Goal: Task Accomplishment & Management: Complete application form

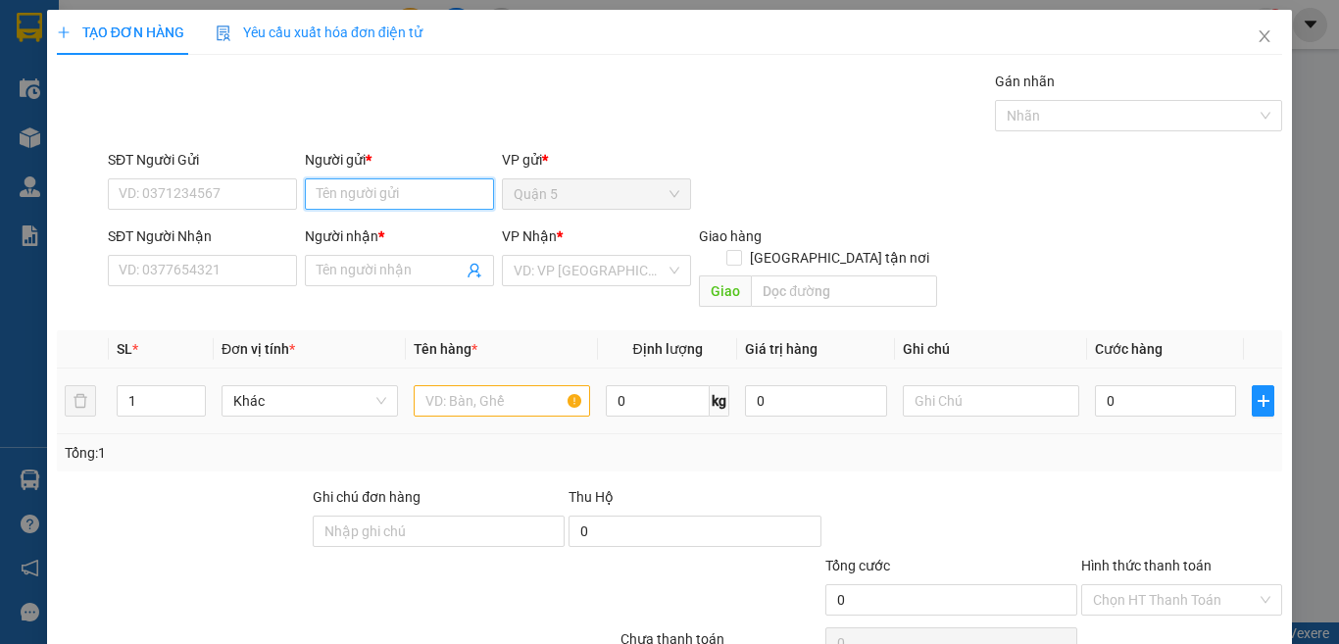
click at [374, 201] on input "Người gửi *" at bounding box center [399, 193] width 189 height 31
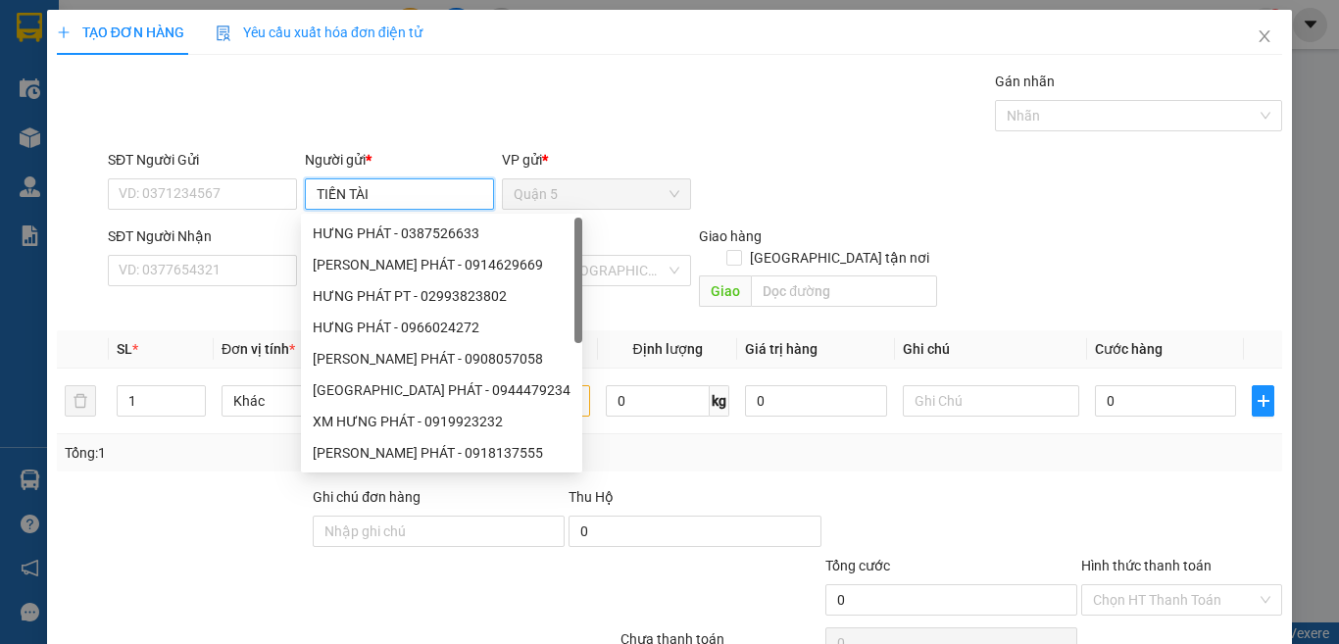
type input "TIẾN TÀI"
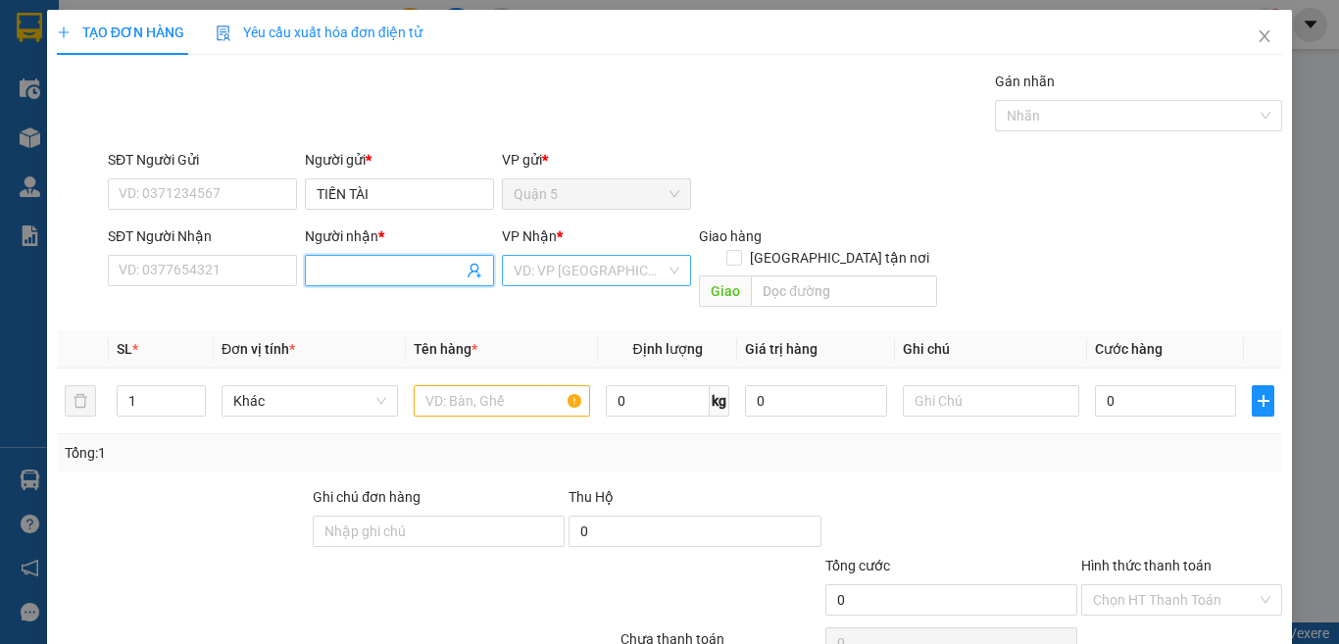
click at [576, 263] on input "search" at bounding box center [590, 270] width 152 height 29
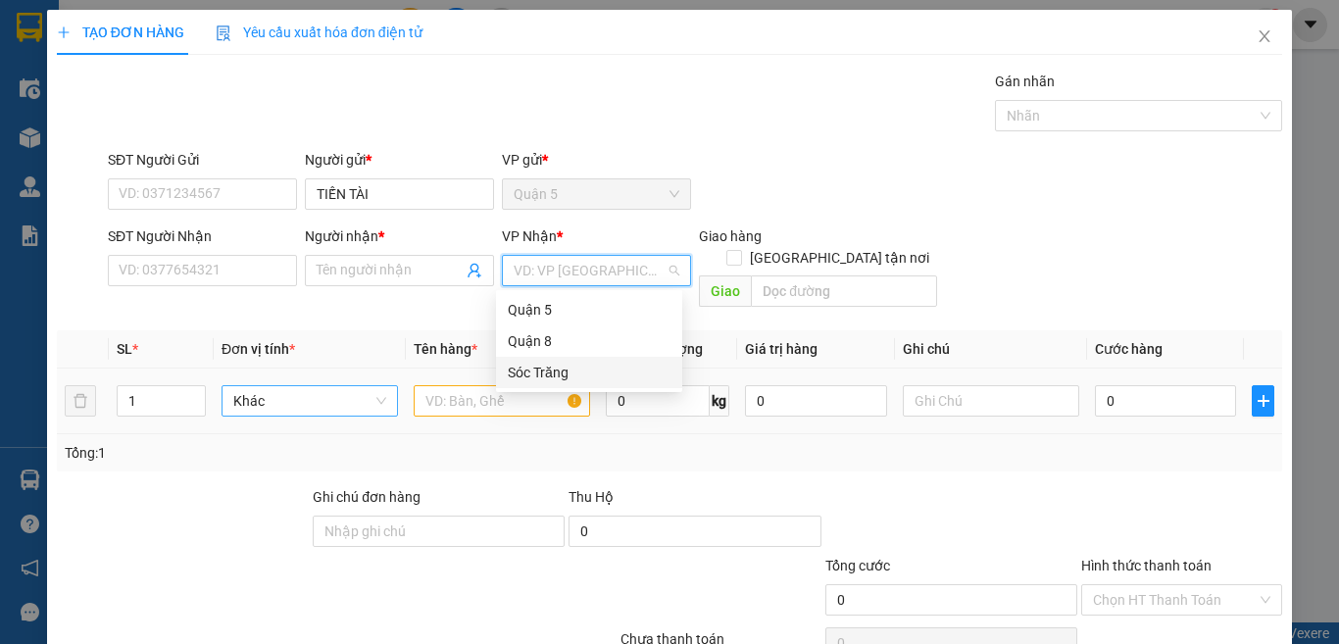
drag, startPoint x: 549, startPoint y: 376, endPoint x: 407, endPoint y: 383, distance: 142.3
click at [544, 378] on div "Sóc Trăng" at bounding box center [589, 373] width 163 height 22
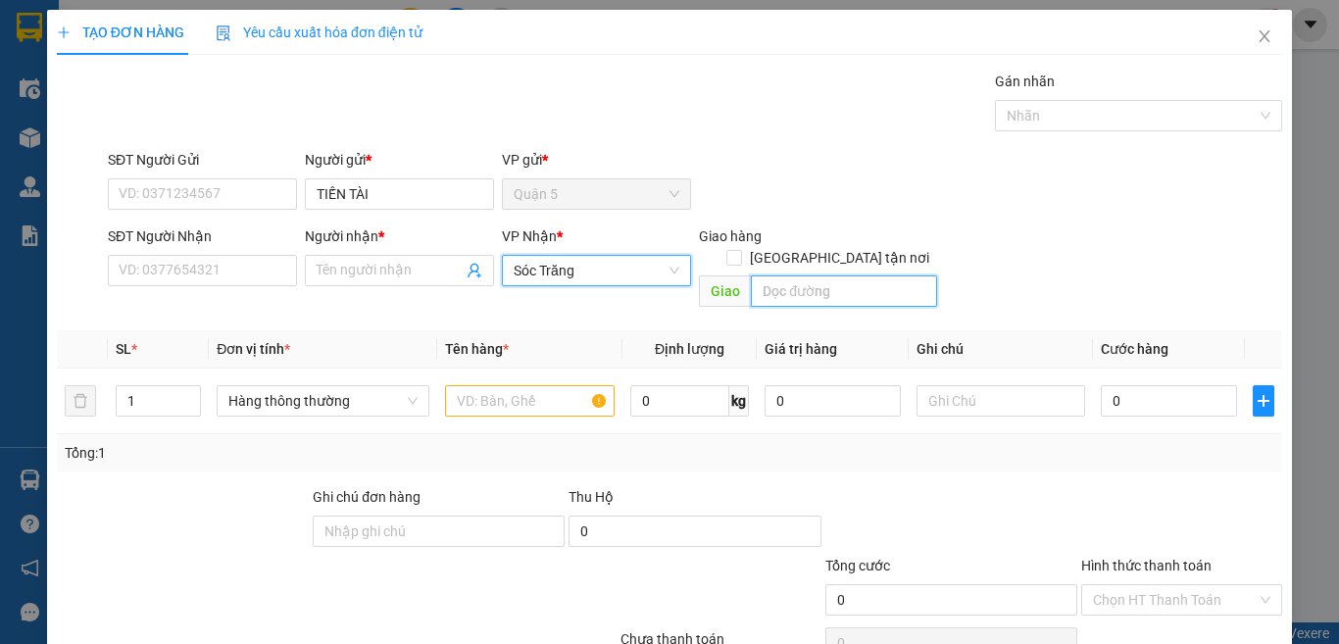
click at [788, 275] on input "text" at bounding box center [844, 290] width 186 height 31
type input "14"
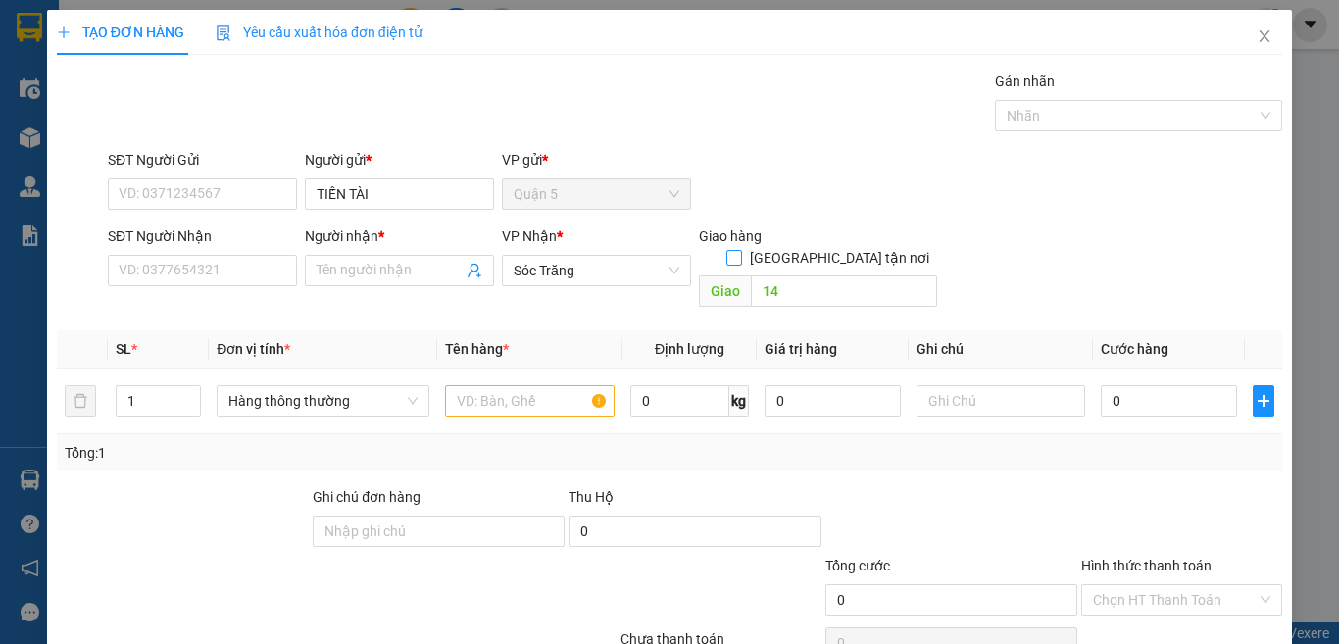
click at [740, 250] on input "[GEOGRAPHIC_DATA] tận nơi" at bounding box center [733, 257] width 14 height 14
checkbox input "true"
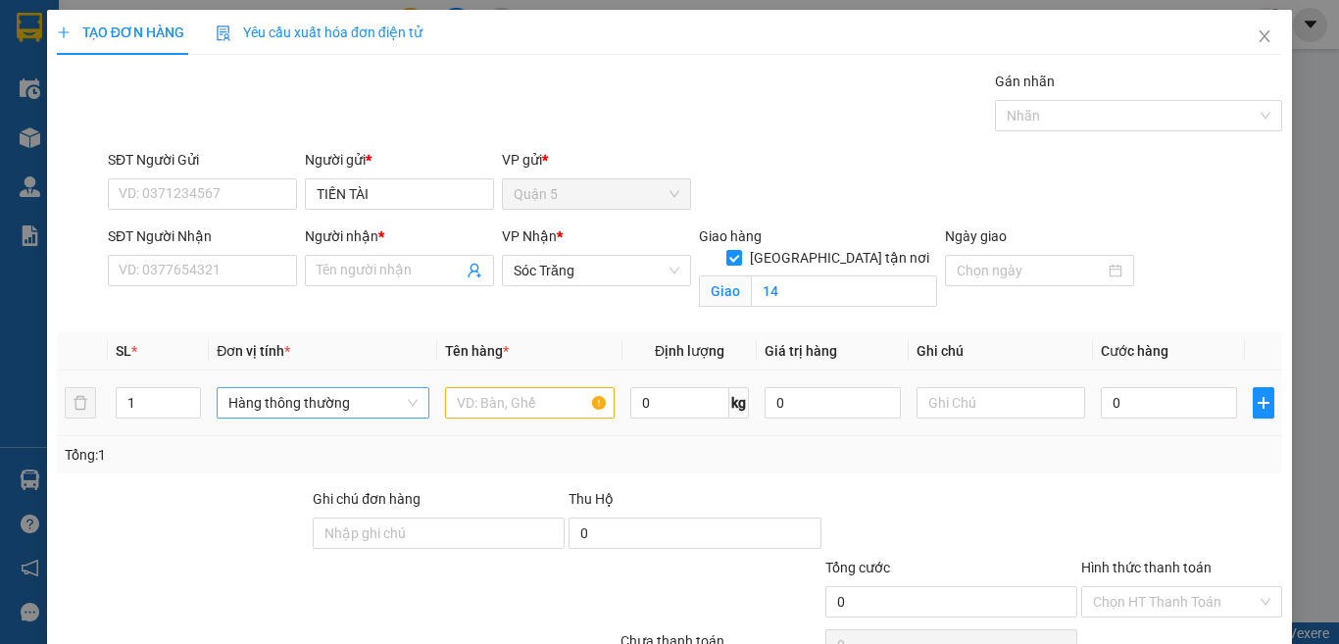
click at [289, 404] on span "Hàng thông thường" at bounding box center [322, 402] width 189 height 29
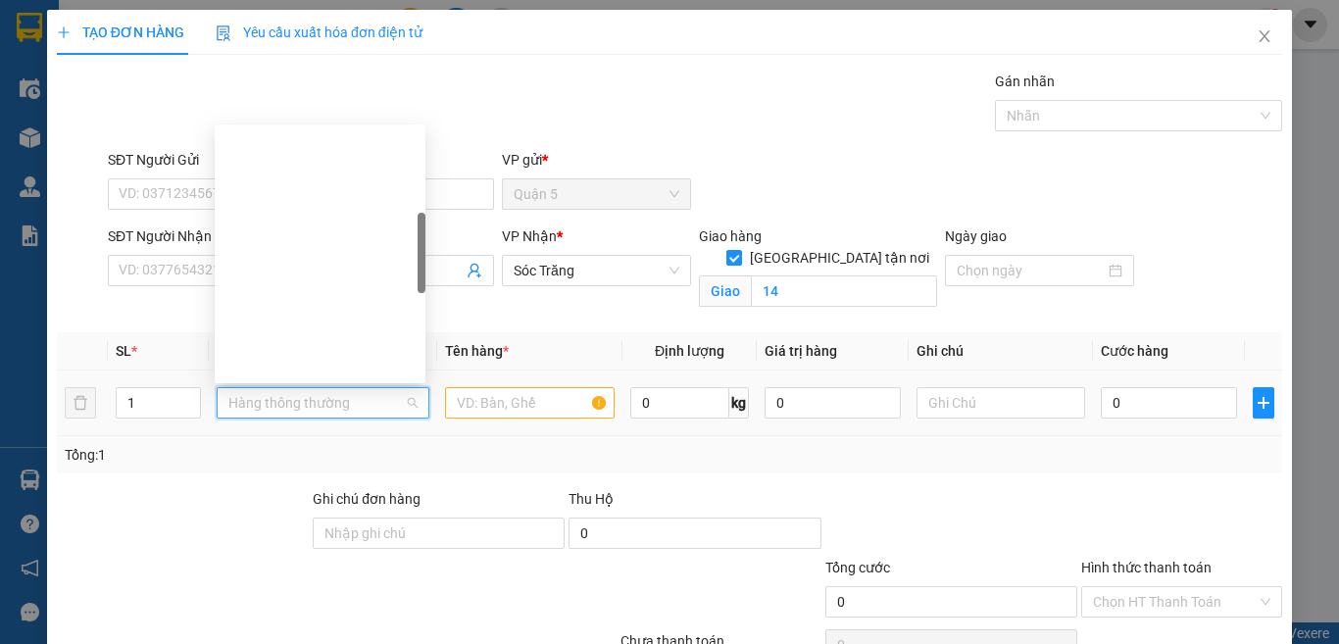
type input "B"
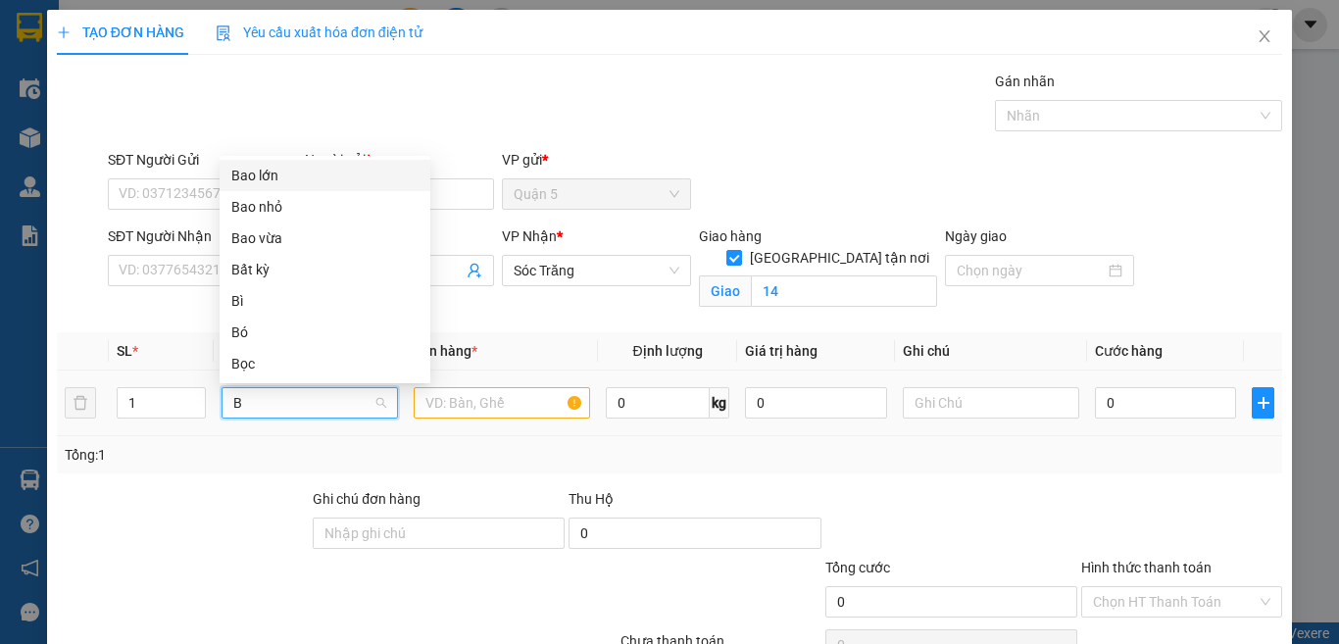
click at [257, 180] on div "Bao lớn" at bounding box center [324, 176] width 187 height 22
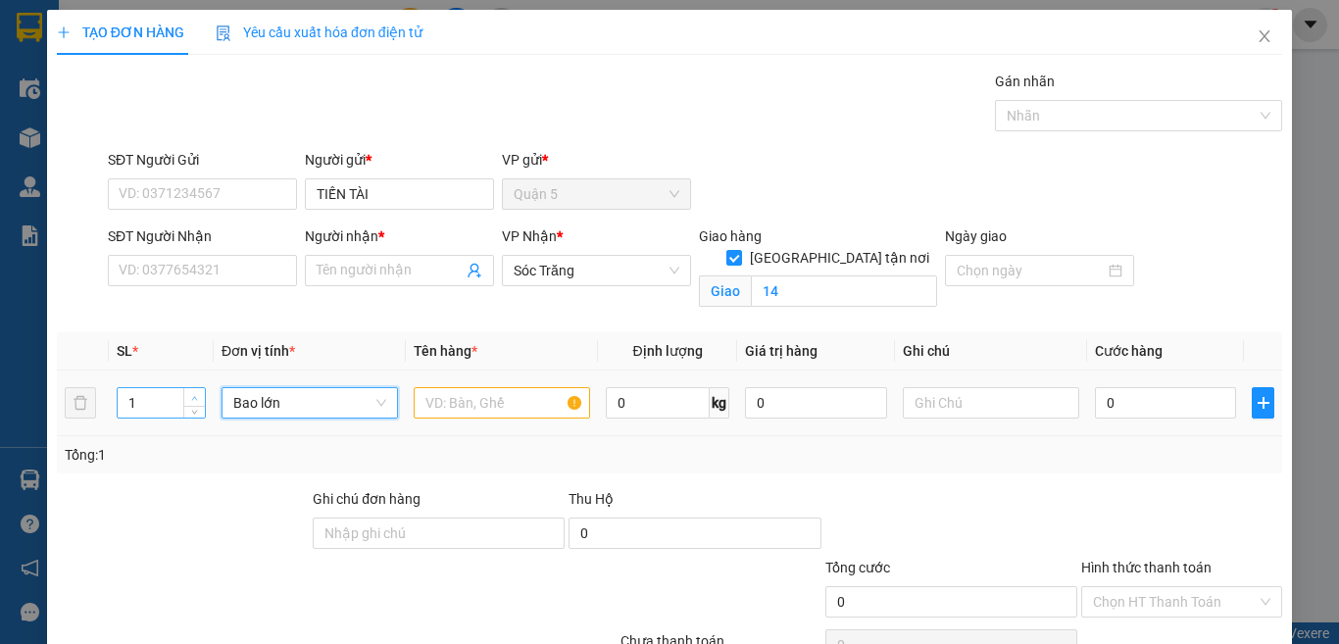
click at [197, 392] on span "up" at bounding box center [195, 398] width 12 height 12
type input "2"
click at [454, 413] on input "text" at bounding box center [502, 402] width 176 height 31
type input "DÉP"
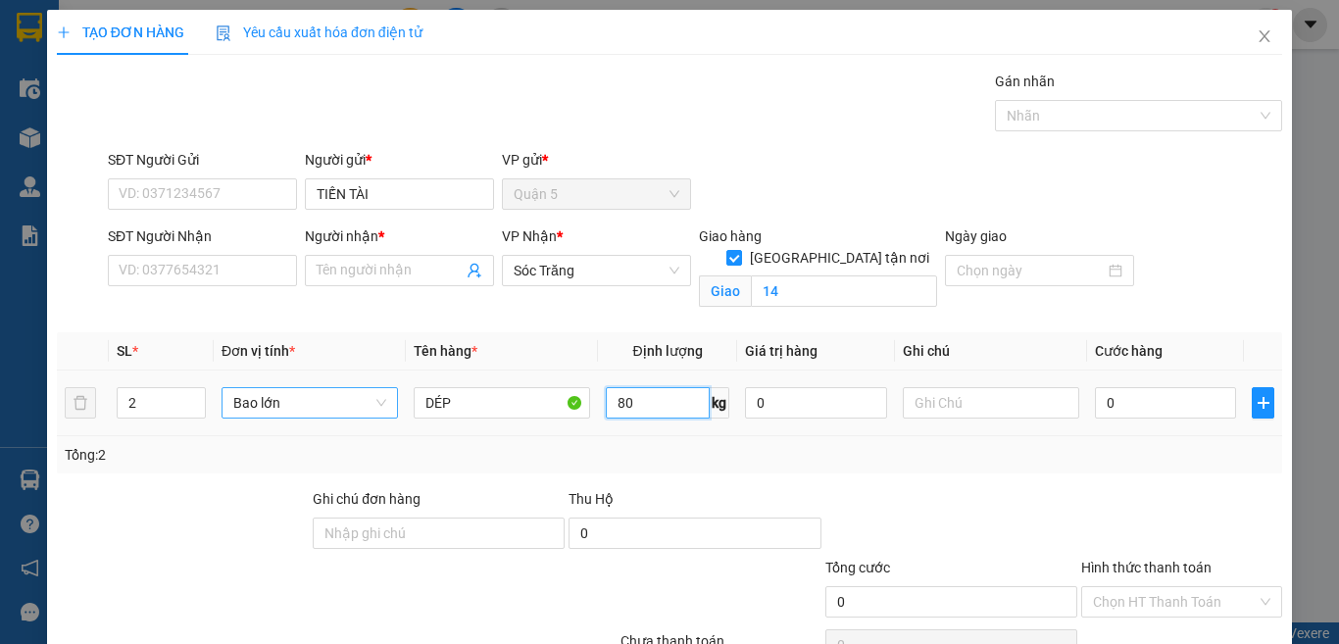
type input "80"
type input "2 BAO 80KG"
drag, startPoint x: 1249, startPoint y: 38, endPoint x: 235, endPoint y: 216, distance: 1028.8
click at [551, 185] on div "TẠO ĐƠN HÀNG Yêu cầu xuất hóa đơn điện tử Transit Pickup Surcharge Ids Transit …" at bounding box center [669, 367] width 1245 height 715
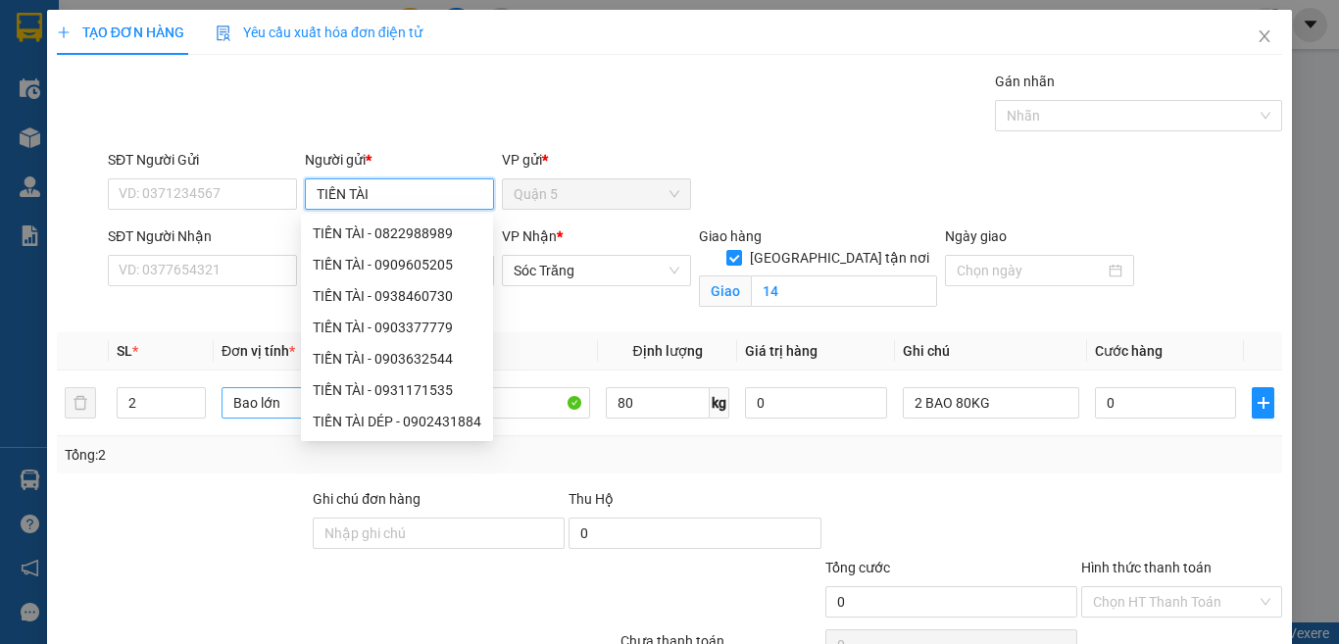
drag, startPoint x: 386, startPoint y: 191, endPoint x: 221, endPoint y: 159, distance: 167.8
click at [221, 159] on div "SĐT Người Gửi VD: 0371234567 Người gửi * TIẾN TÀI VP gửi * Quận 5" at bounding box center [695, 183] width 1182 height 69
type input "BẠCH"
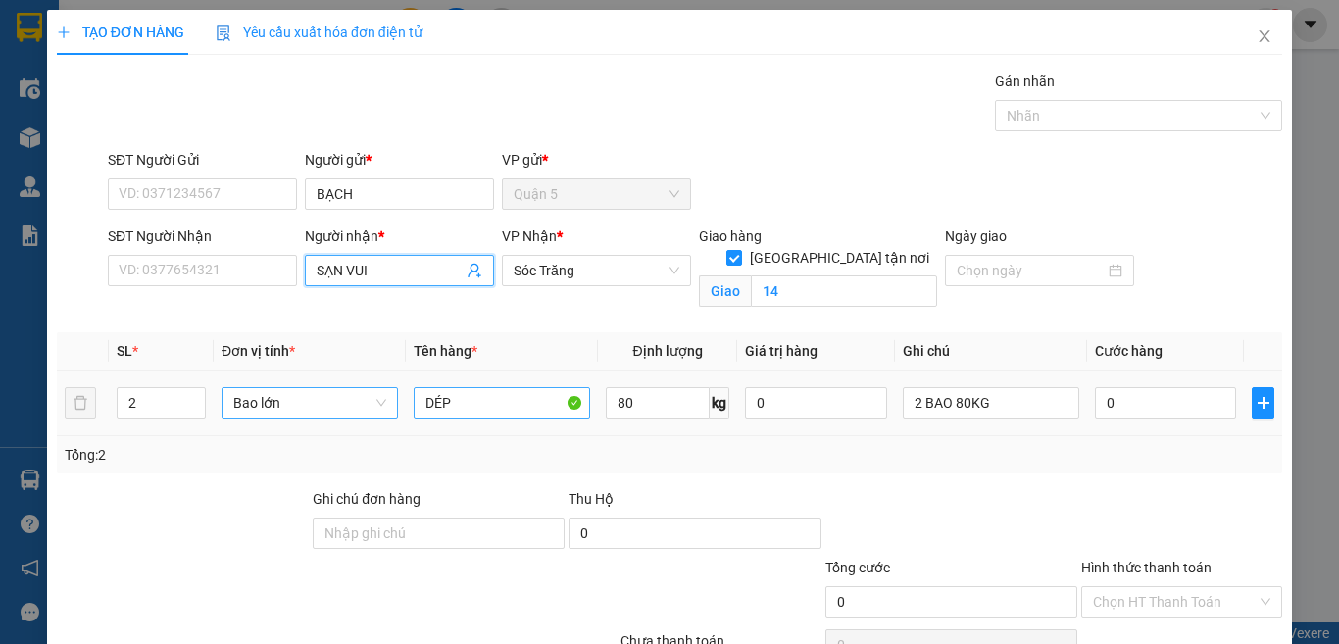
type input "SẠN VUI"
drag, startPoint x: 483, startPoint y: 407, endPoint x: 537, endPoint y: 335, distance: 89.6
click at [483, 406] on input "DÉP" at bounding box center [502, 402] width 176 height 31
type input "D"
click at [543, 409] on input "180" at bounding box center [502, 402] width 176 height 31
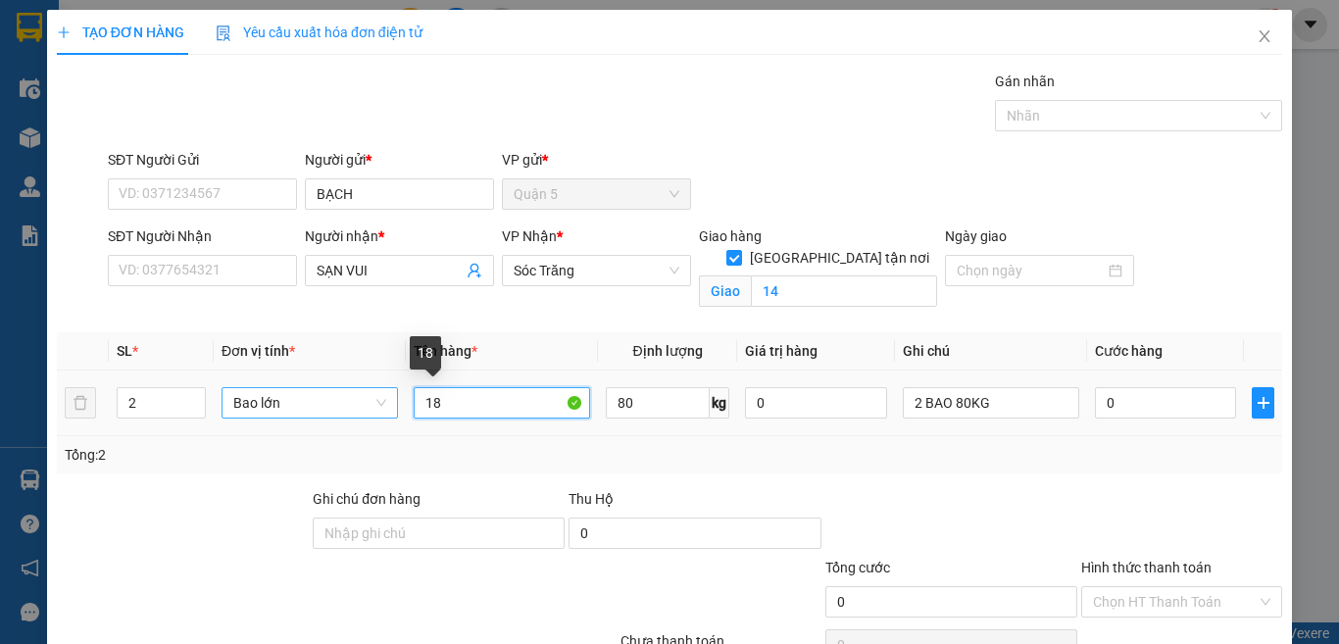
type input "1"
type input "QA"
type input "180"
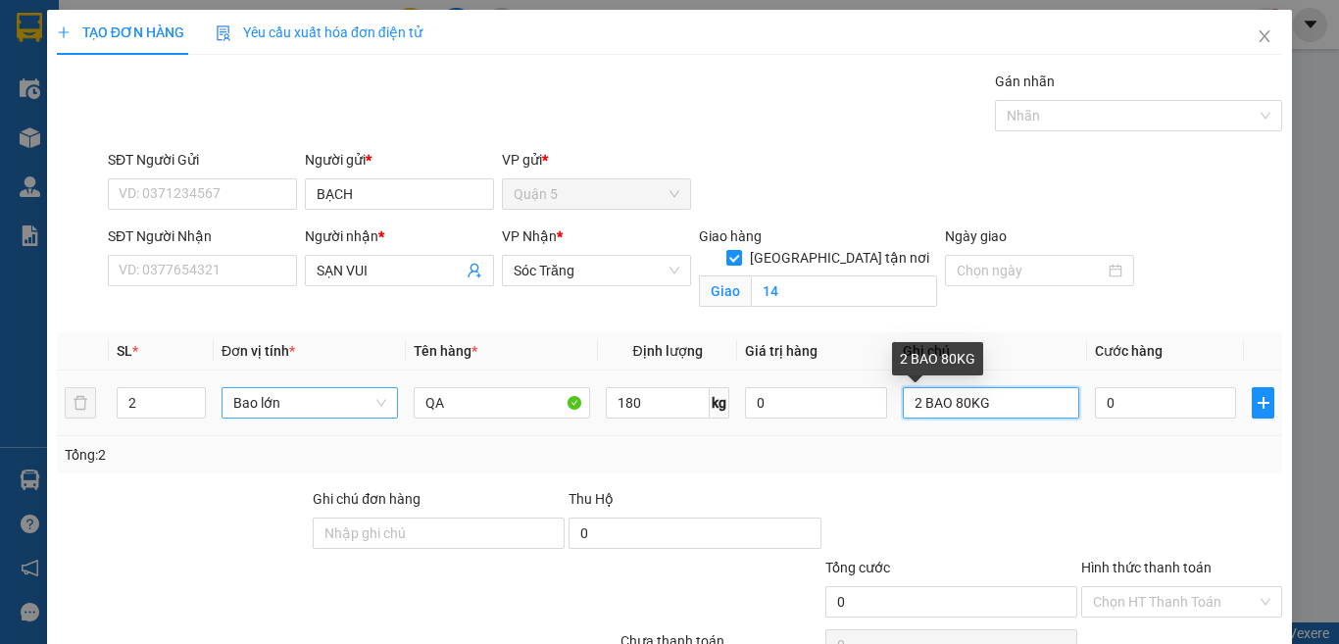
click at [945, 405] on input "2 BAO 80KG" at bounding box center [991, 402] width 176 height 31
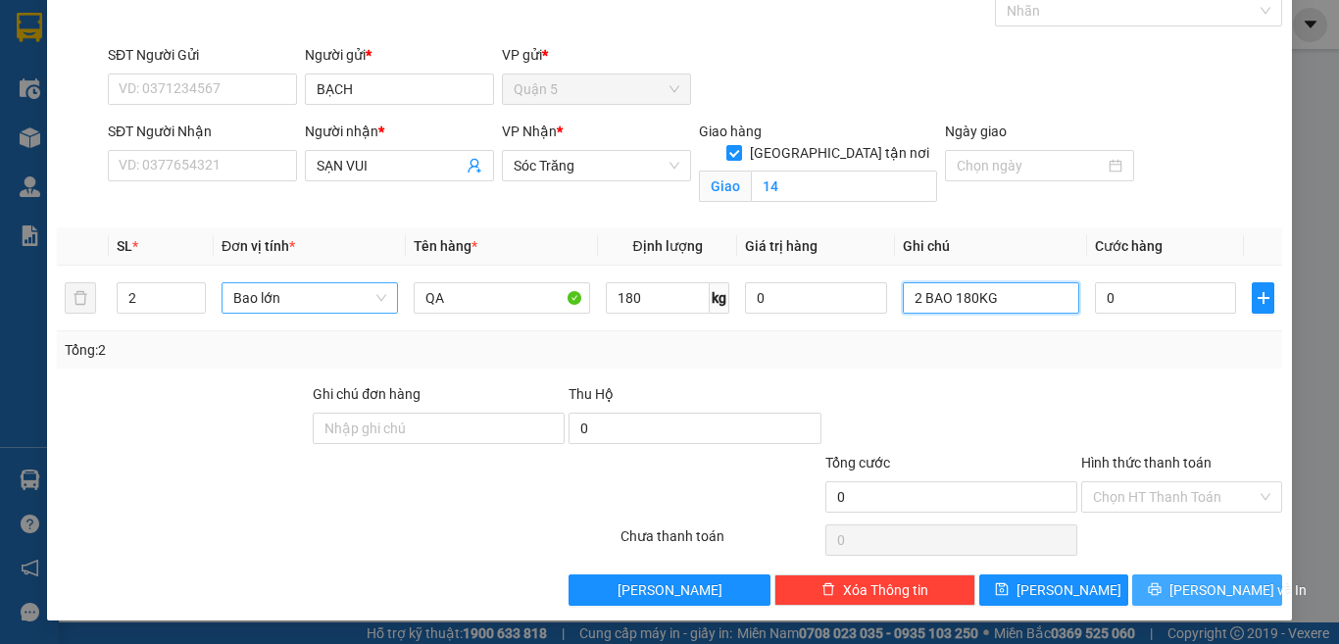
type input "2 BAO 180KG"
click at [1213, 586] on span "[PERSON_NAME] và In" at bounding box center [1237, 590] width 137 height 22
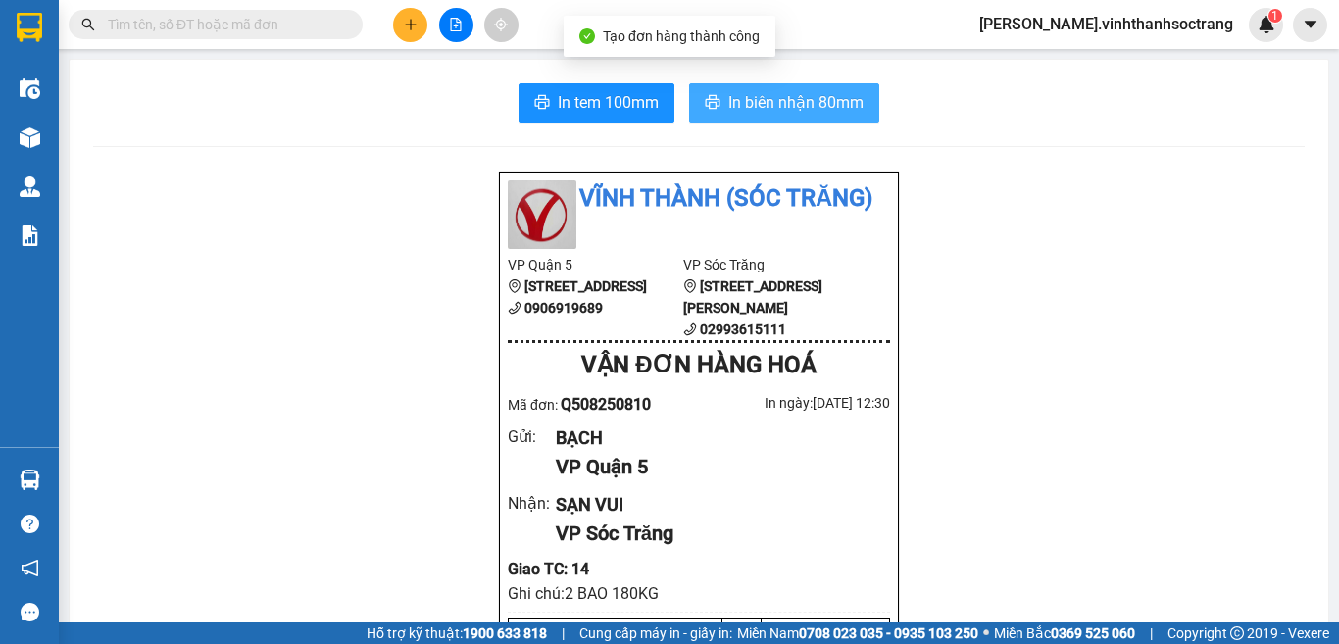
click at [757, 118] on button "In biên nhận 80mm" at bounding box center [784, 102] width 190 height 39
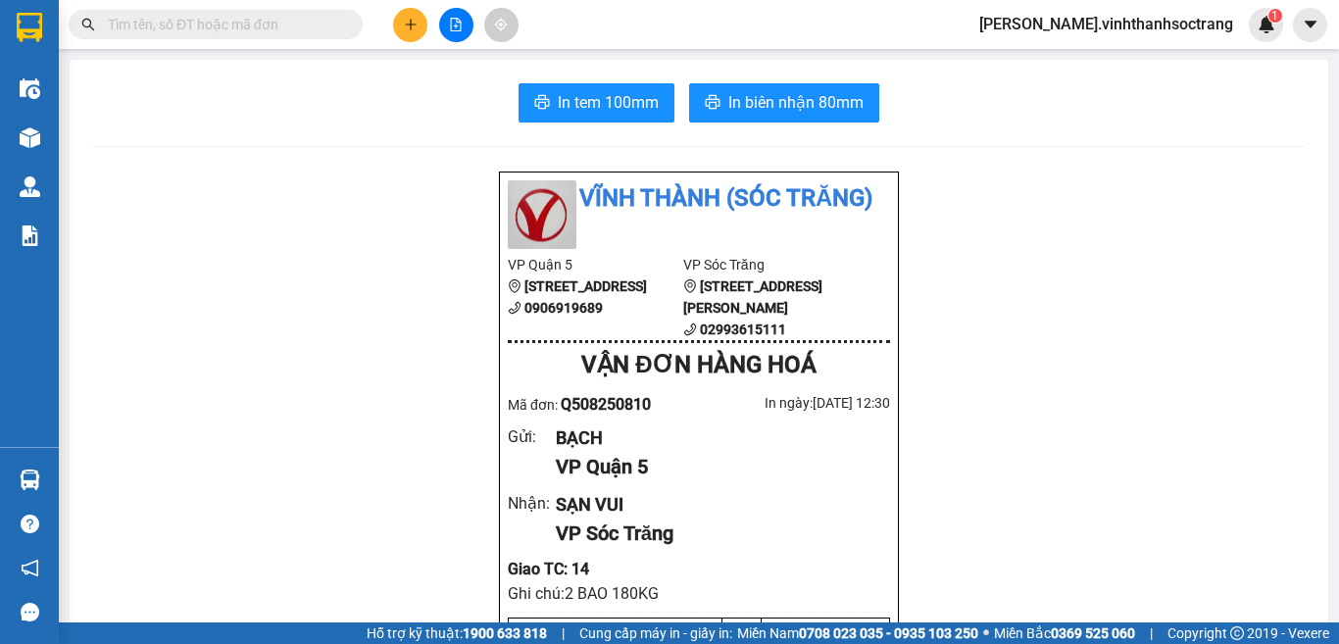
click at [432, 25] on div at bounding box center [455, 25] width 147 height 34
click at [421, 27] on button at bounding box center [410, 25] width 34 height 34
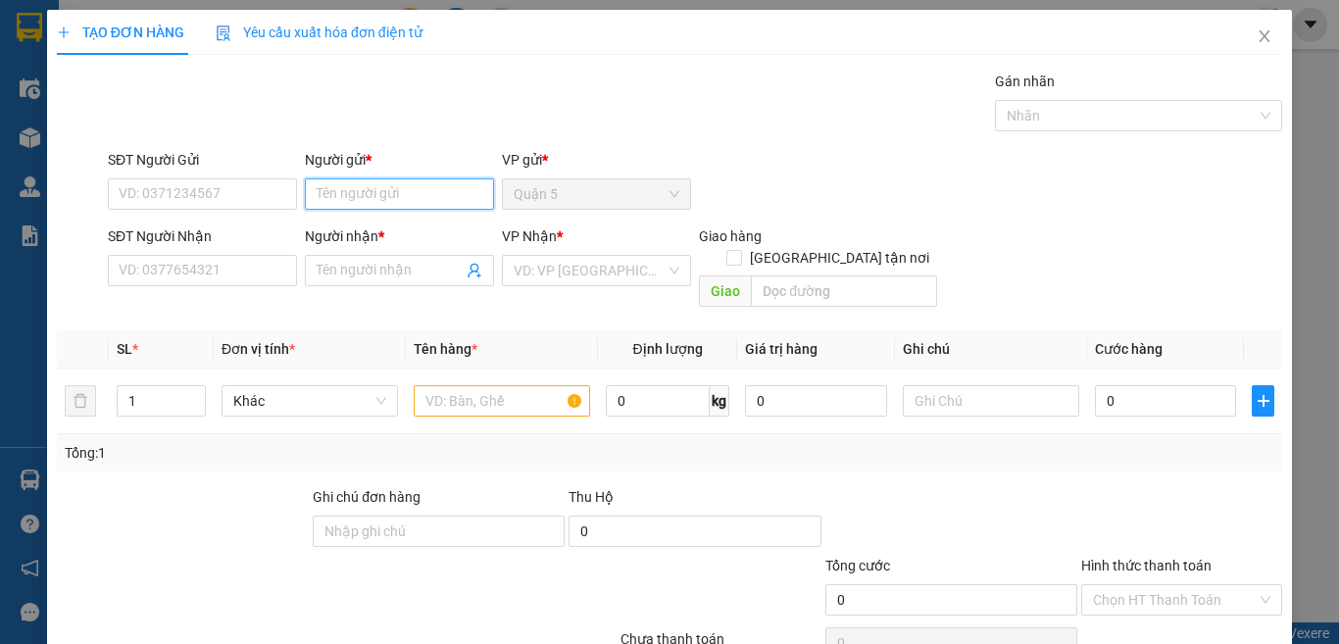
drag, startPoint x: 404, startPoint y: 192, endPoint x: 421, endPoint y: 158, distance: 38.6
click at [406, 181] on input "Người gửi *" at bounding box center [399, 193] width 189 height 31
type input "TIẾN TÀI"
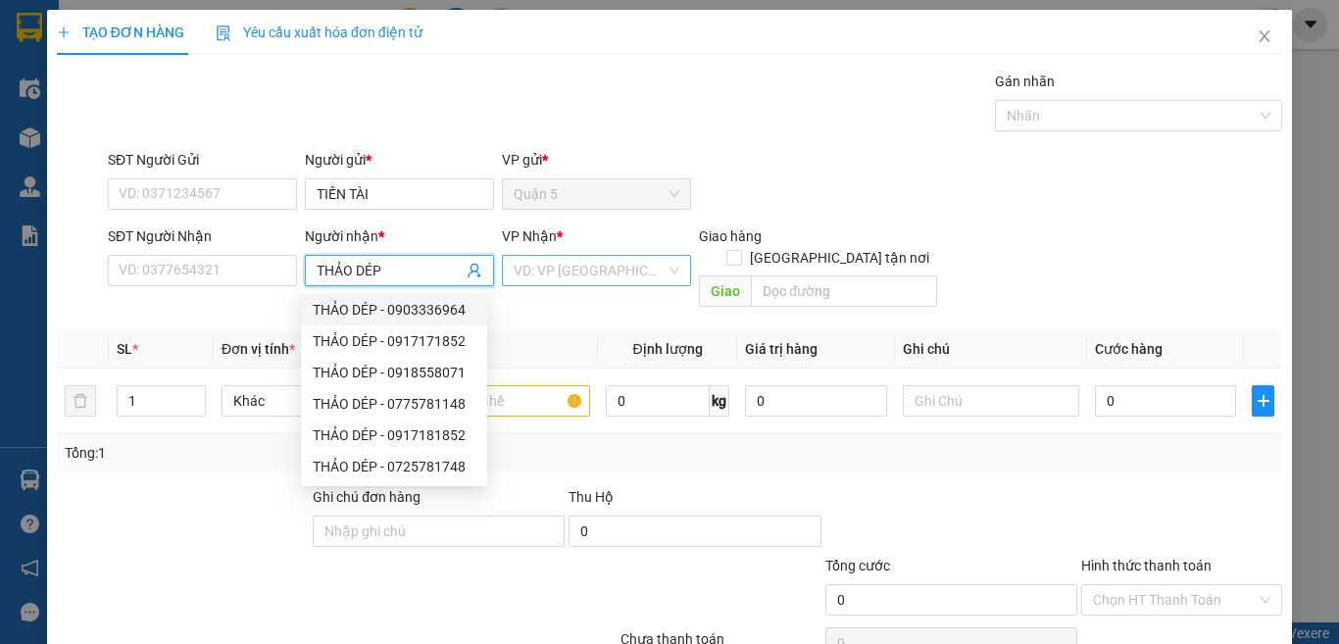
type input "THẢO DÉP"
click at [561, 264] on input "search" at bounding box center [590, 270] width 152 height 29
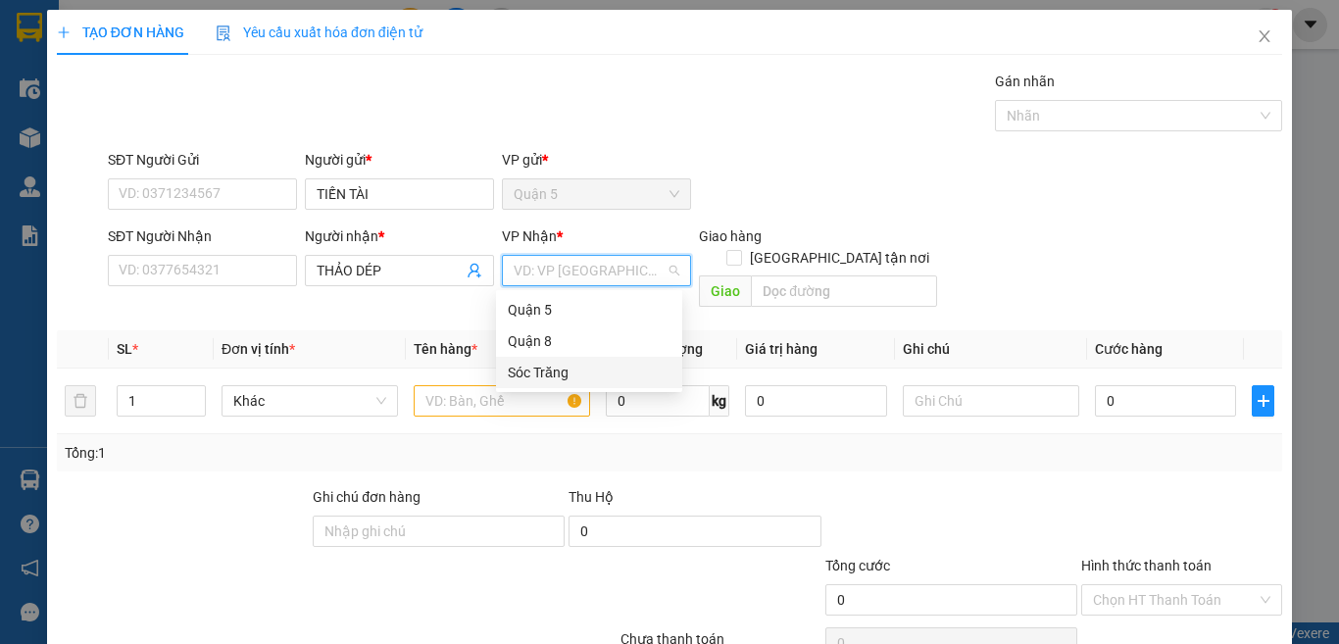
drag, startPoint x: 528, startPoint y: 379, endPoint x: 326, endPoint y: 374, distance: 202.0
click at [521, 374] on div "Sóc Trăng" at bounding box center [589, 373] width 163 height 22
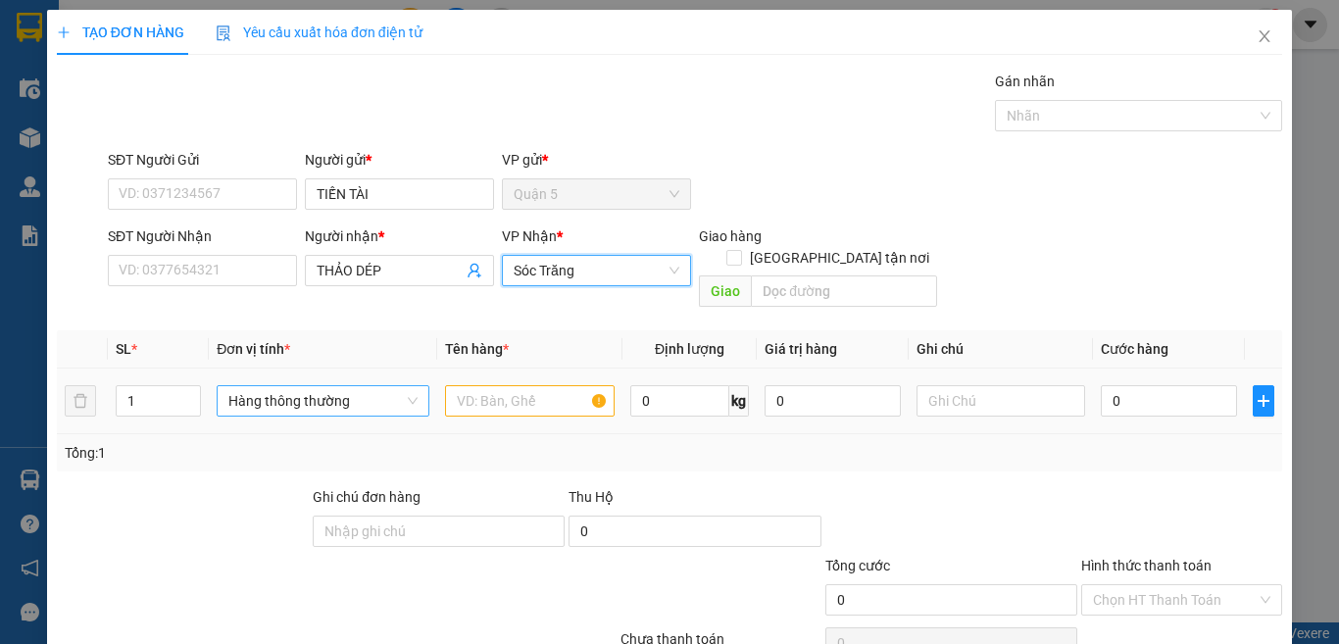
click at [326, 386] on span "Hàng thông thường" at bounding box center [322, 400] width 189 height 29
type input "B"
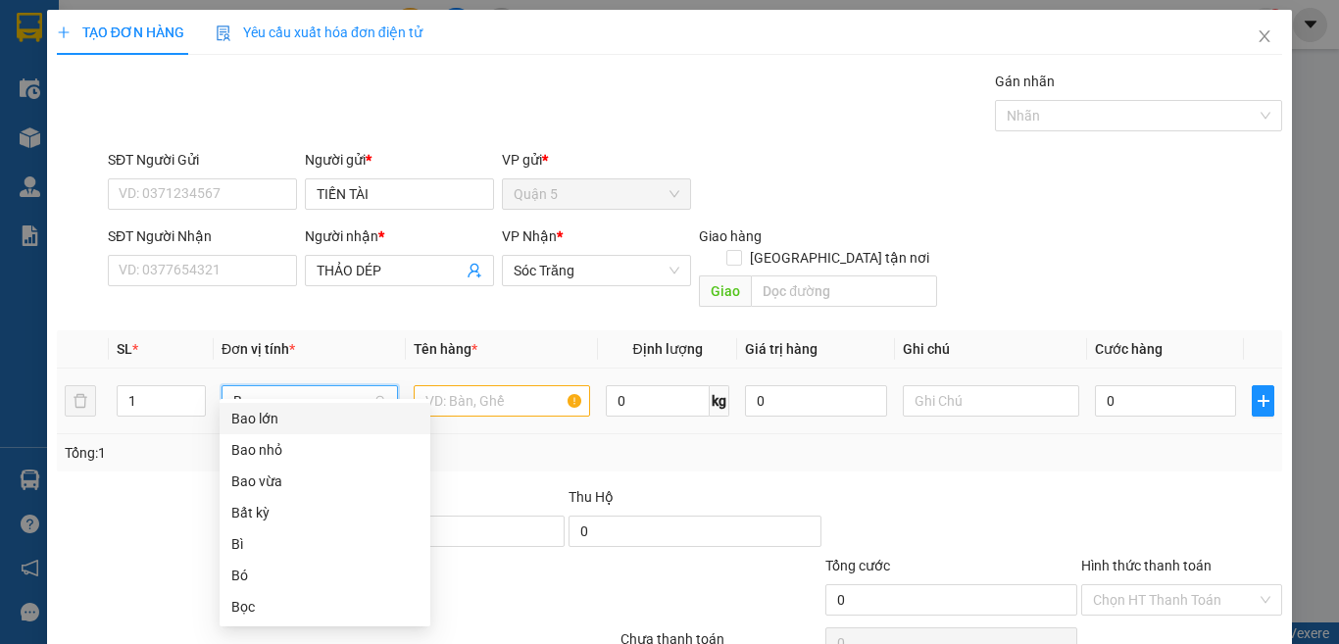
drag, startPoint x: 289, startPoint y: 421, endPoint x: 223, endPoint y: 377, distance: 79.1
click at [289, 420] on div "Bao lớn" at bounding box center [324, 419] width 187 height 22
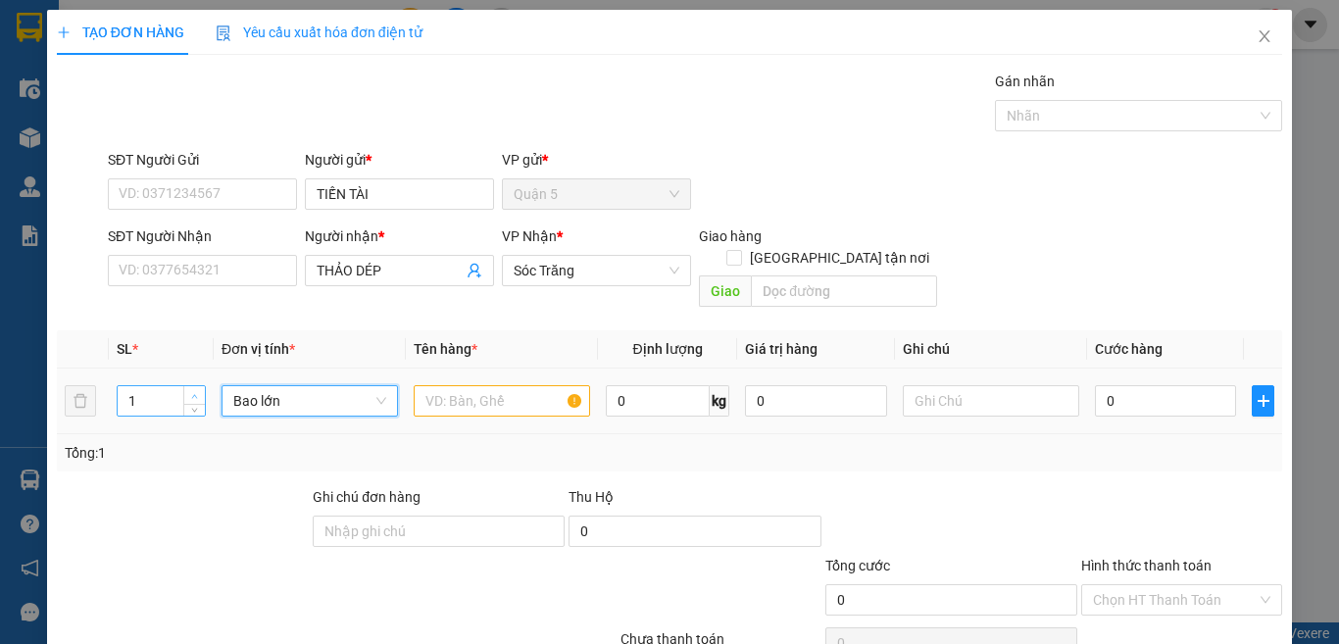
click at [191, 393] on icon "up" at bounding box center [194, 396] width 7 height 7
type input "3"
click at [429, 385] on input "text" at bounding box center [502, 400] width 176 height 31
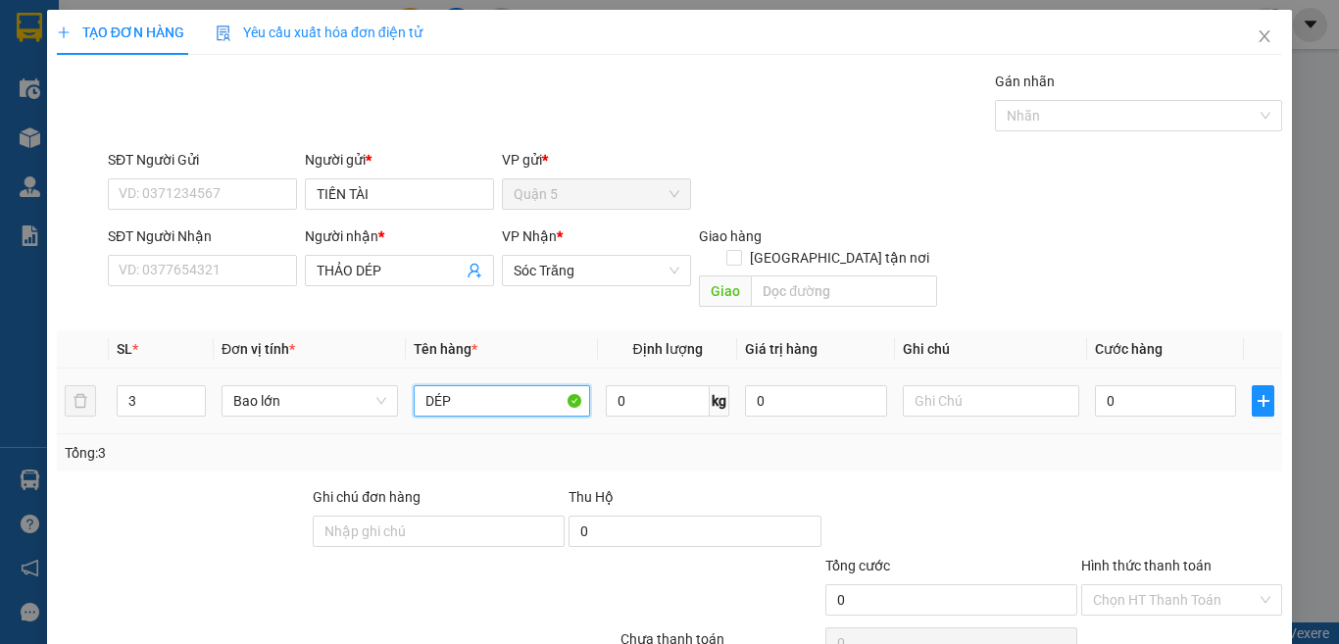
type input "DÉP"
type input "120"
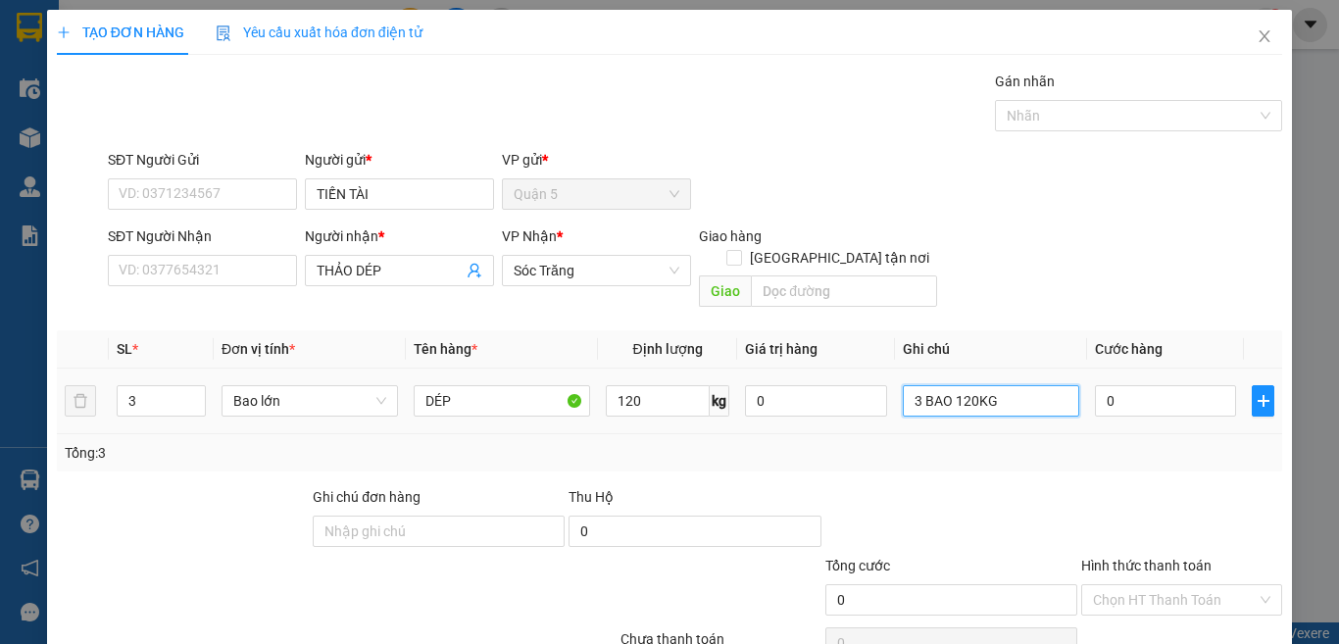
type input "3 BAO 120KG"
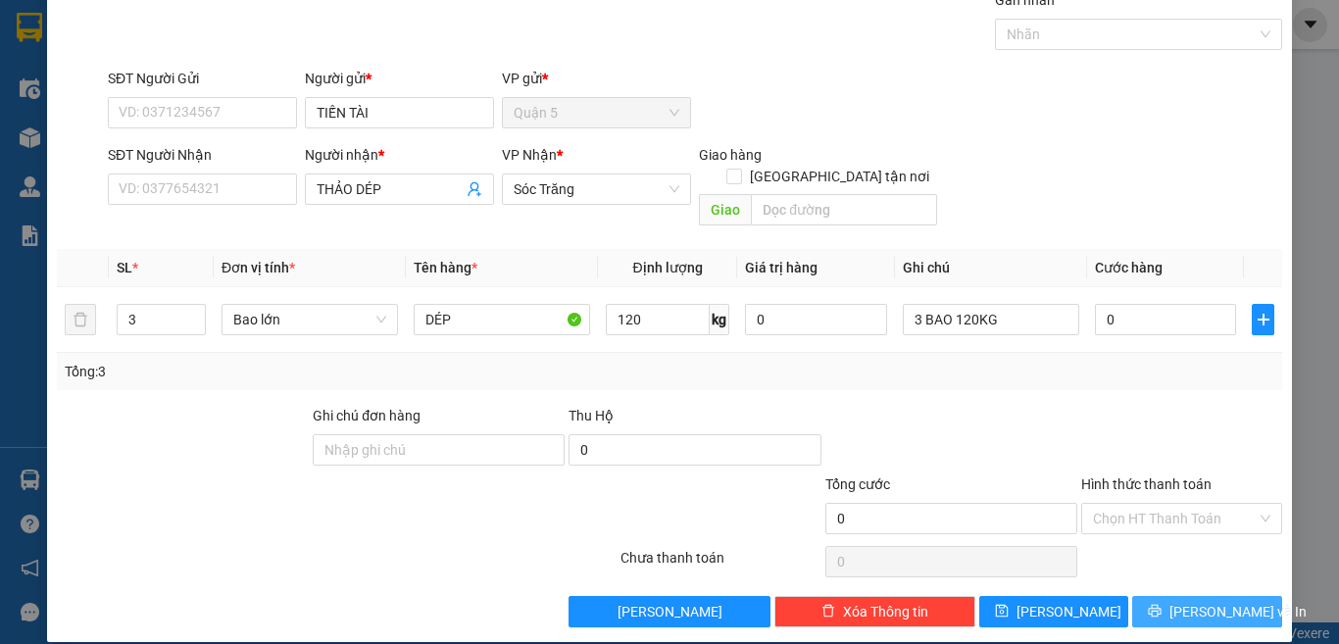
click at [1239, 596] on button "[PERSON_NAME] và In" at bounding box center [1207, 611] width 150 height 31
click at [1237, 596] on button "[PERSON_NAME] và In" at bounding box center [1207, 611] width 150 height 31
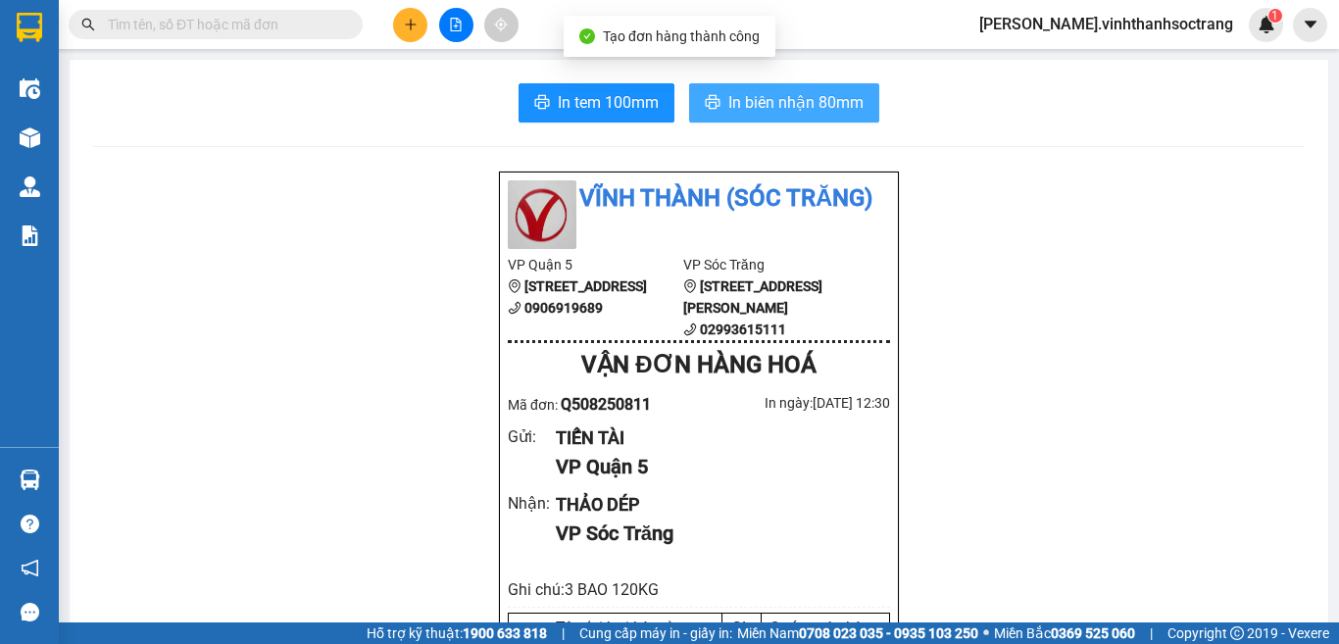
click at [815, 115] on span "In biên nhận 80mm" at bounding box center [795, 102] width 135 height 25
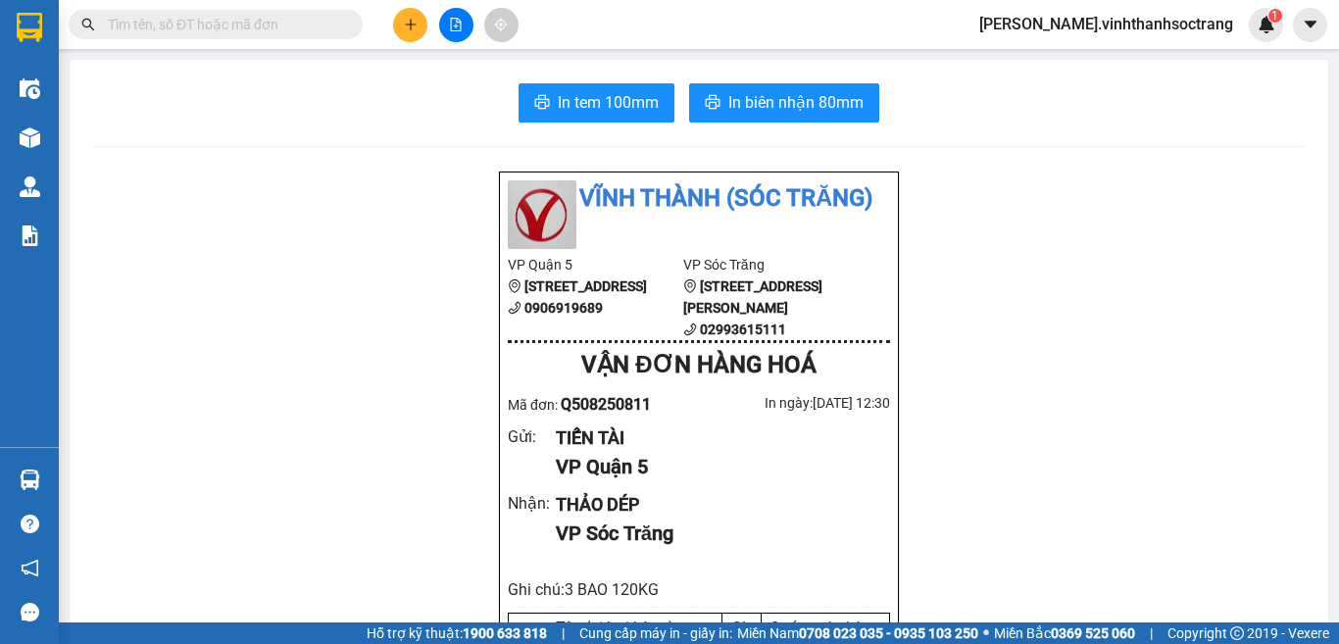
click at [405, 24] on icon "plus" at bounding box center [411, 25] width 14 height 14
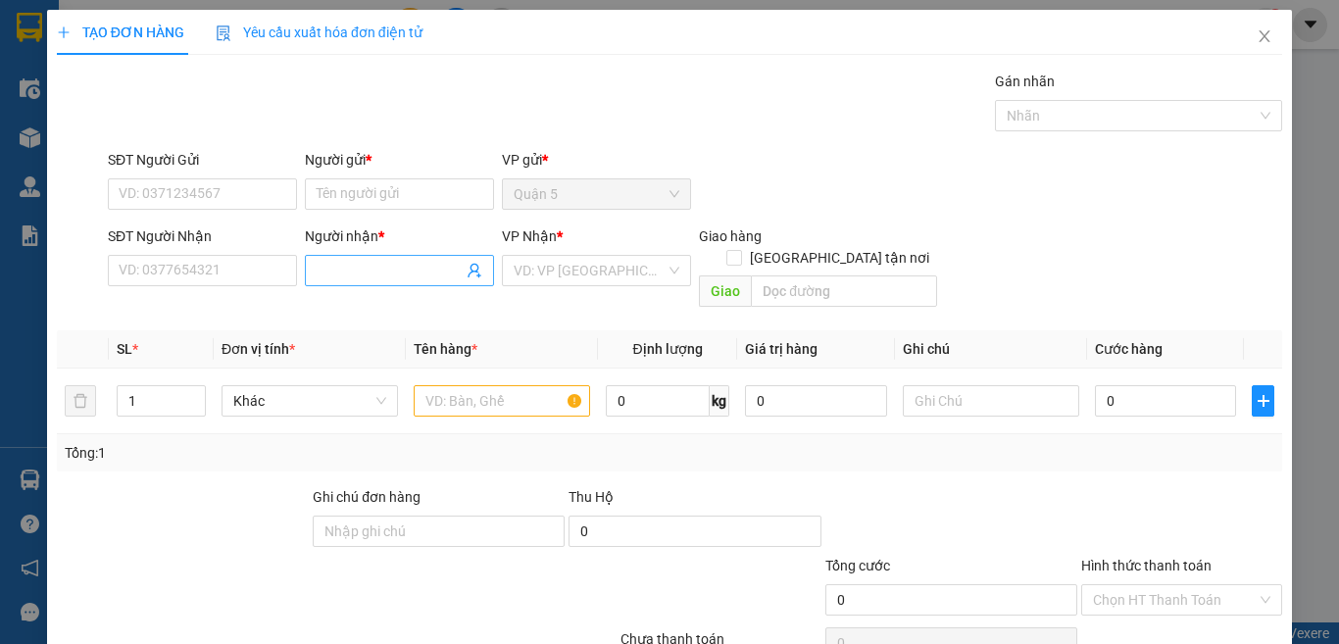
click at [377, 273] on input "Người nhận *" at bounding box center [390, 271] width 146 height 22
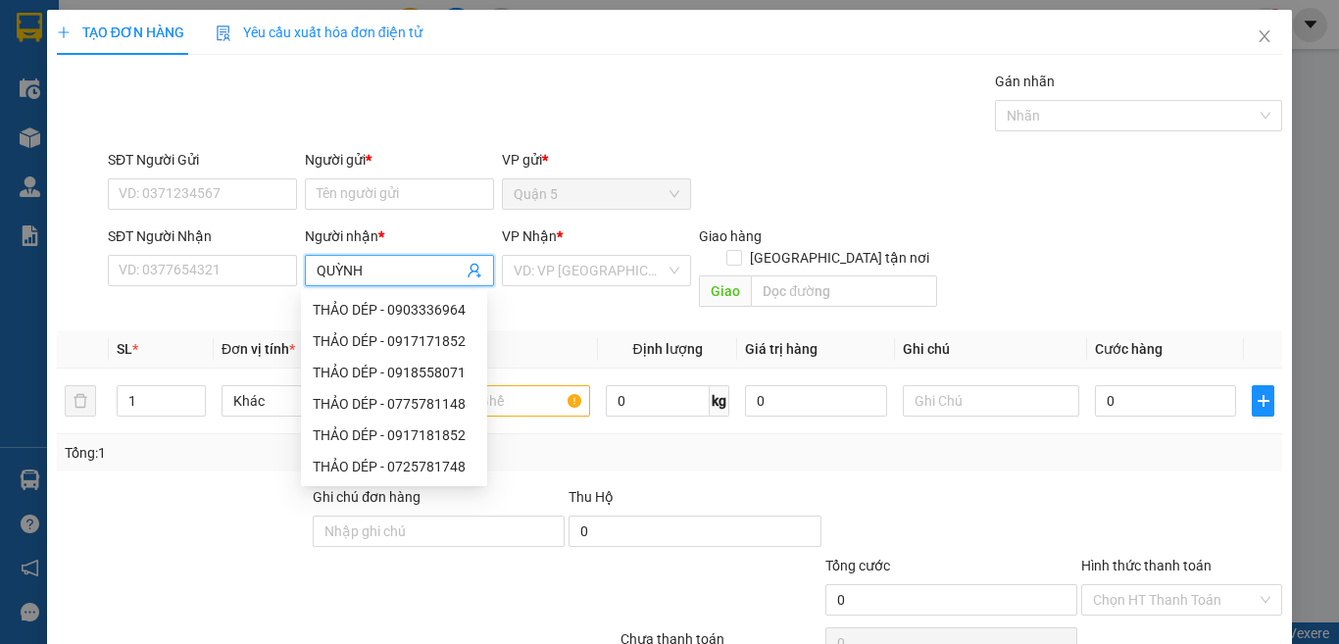
type input "QUỲNH"
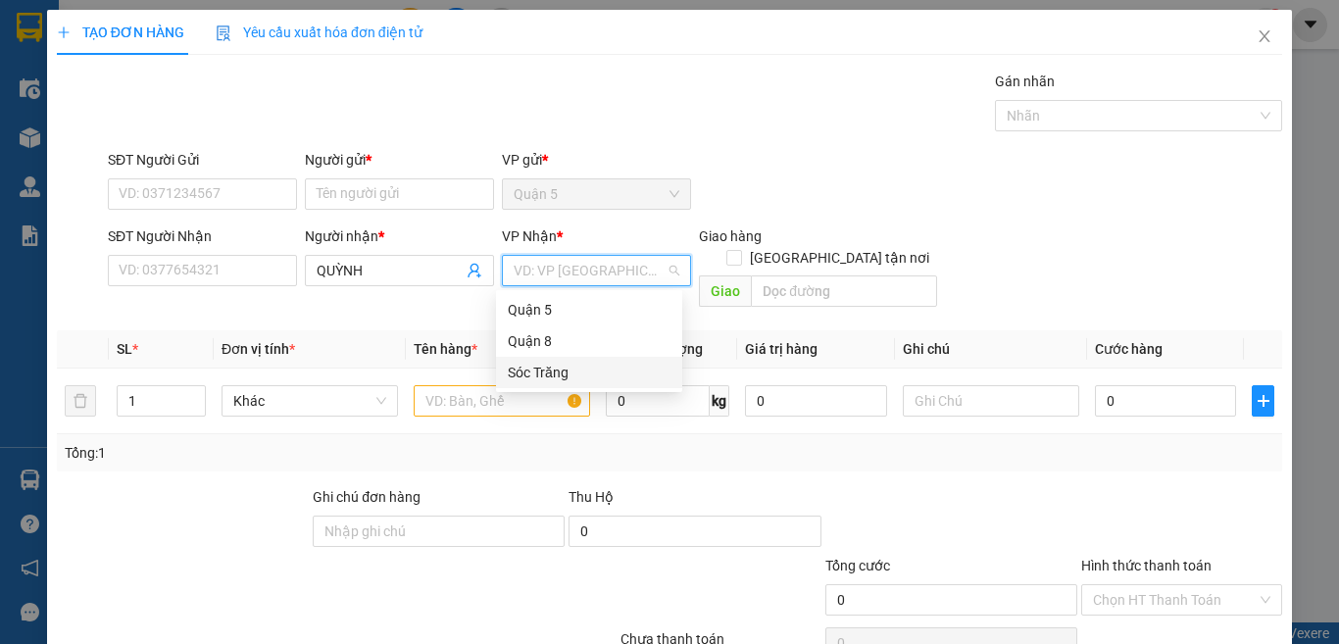
click at [539, 373] on div "Sóc Trăng" at bounding box center [589, 373] width 163 height 22
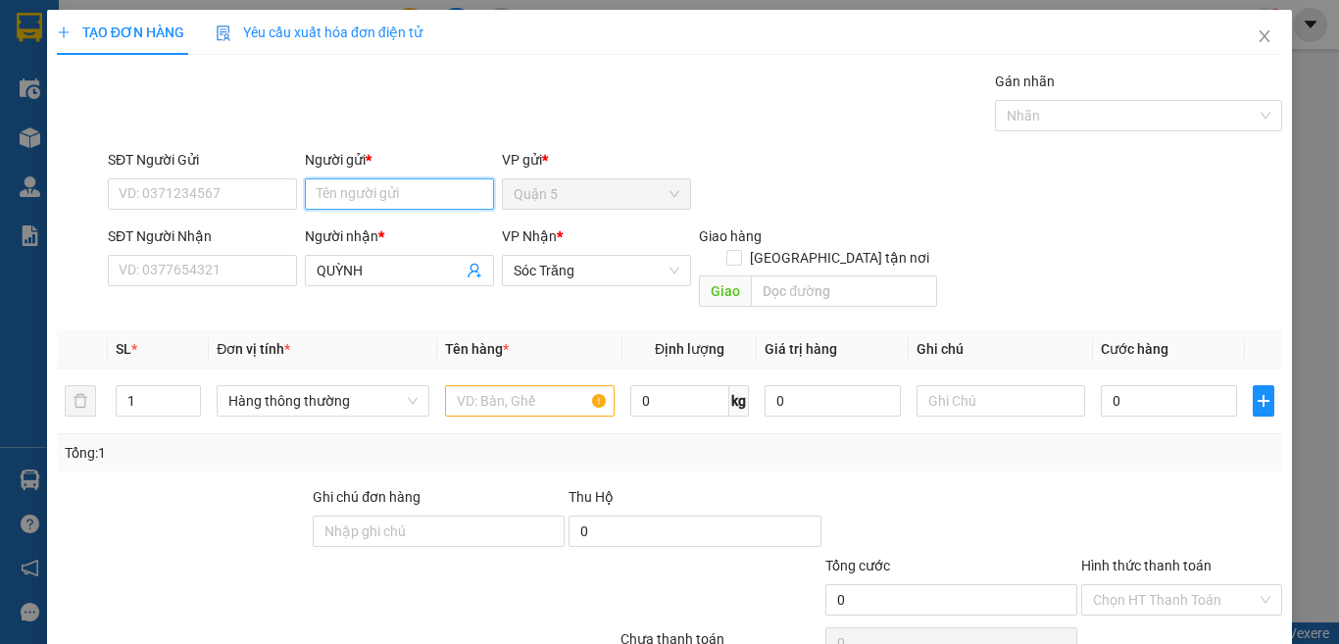
click at [448, 198] on input "Người gửi *" at bounding box center [399, 193] width 189 height 31
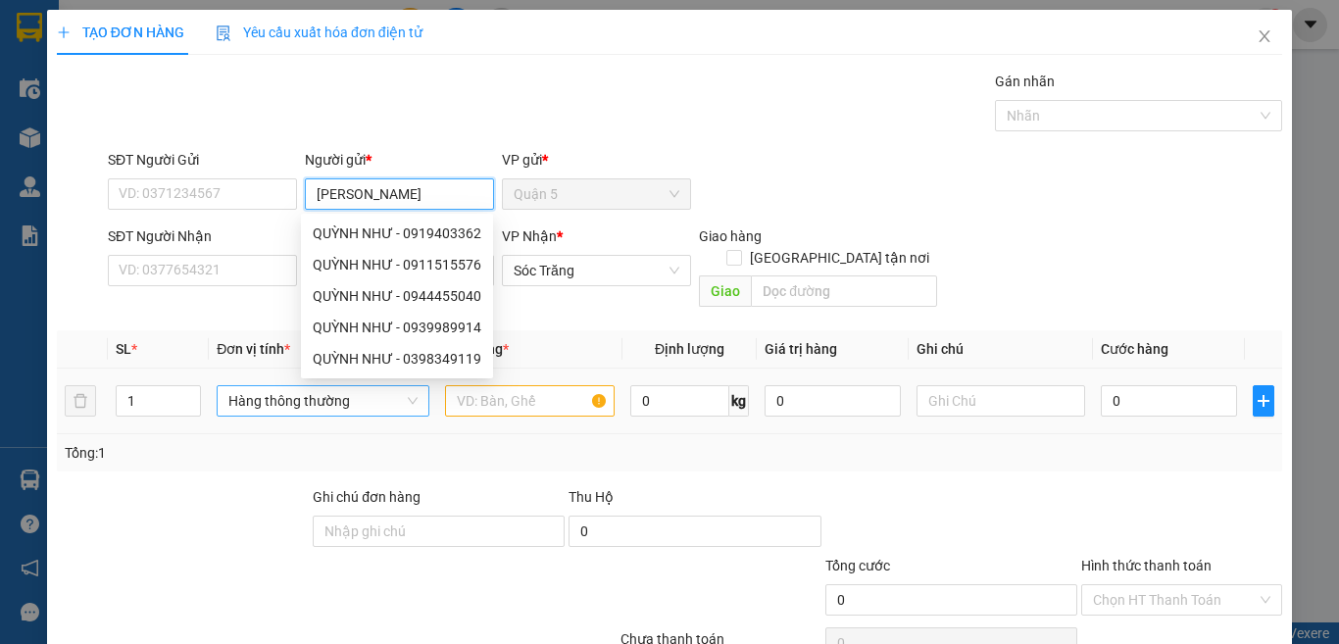
click at [251, 386] on span "Hàng thông thường" at bounding box center [322, 400] width 189 height 29
type input "[PERSON_NAME]"
type input "G"
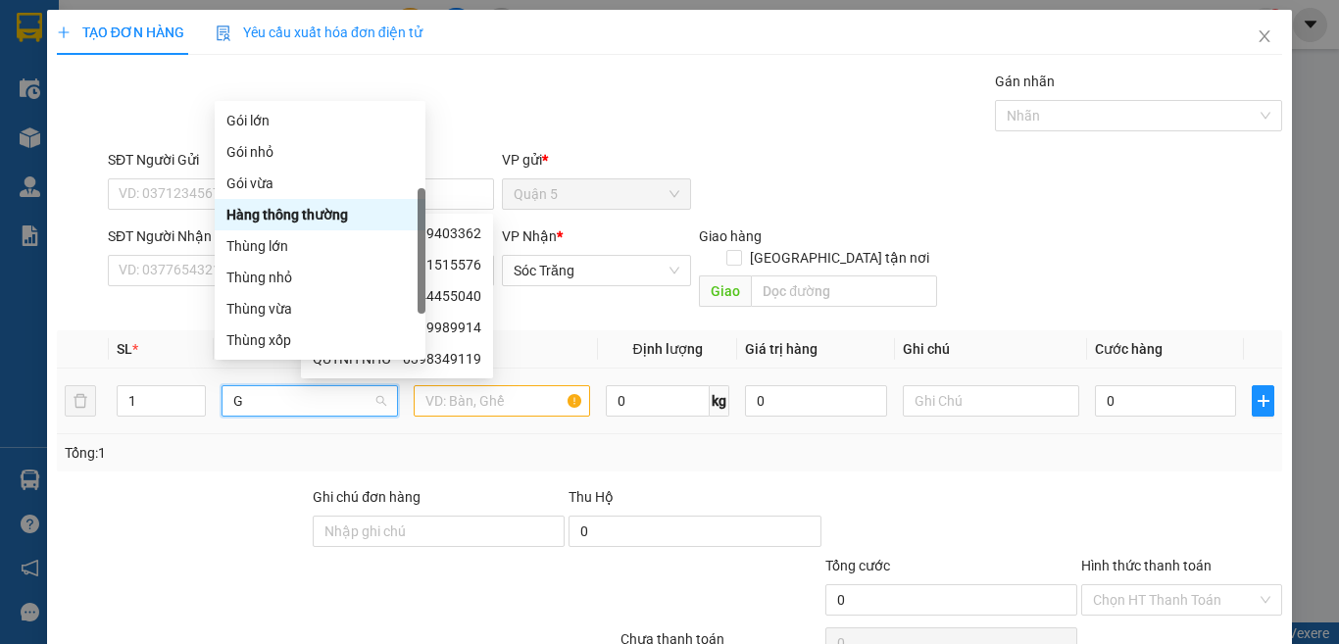
scroll to position [63, 0]
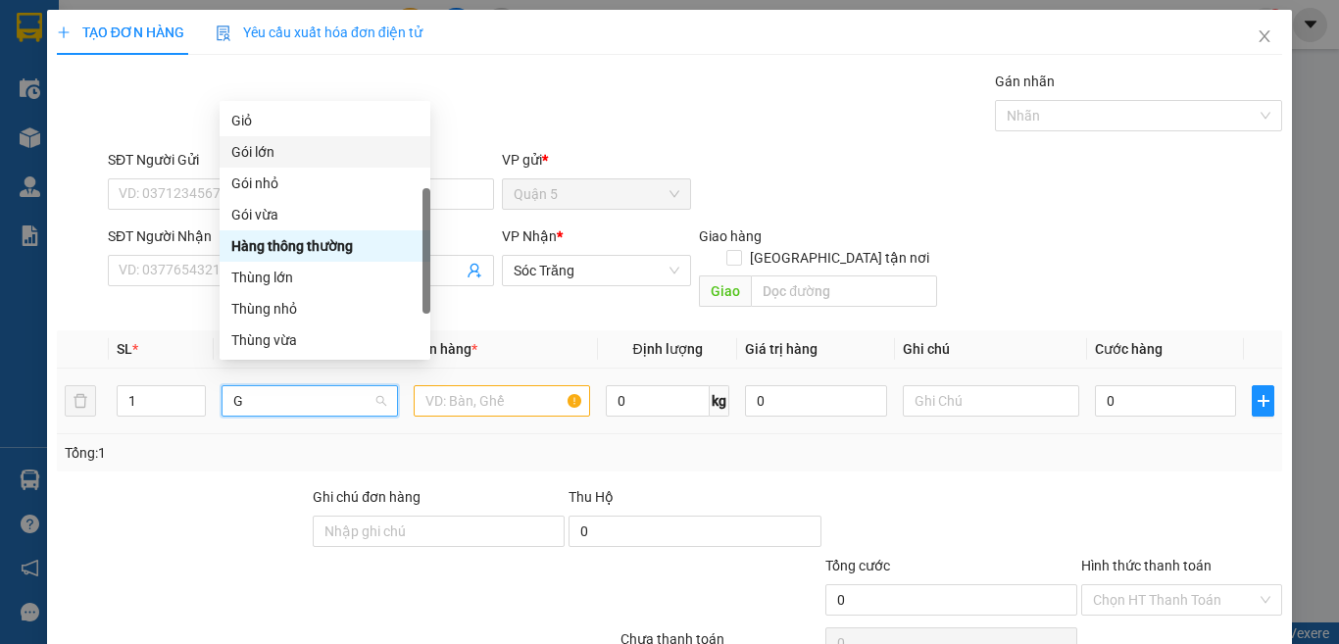
click at [300, 155] on div "Gói lớn" at bounding box center [324, 152] width 187 height 22
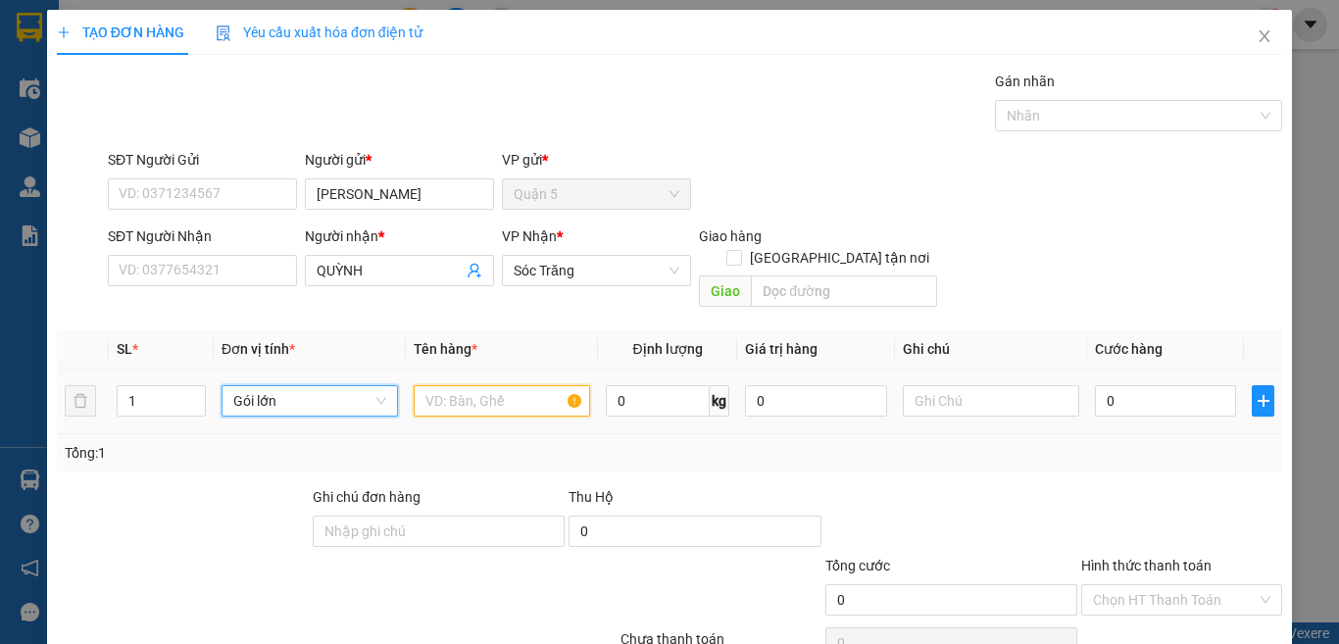
click at [465, 386] on input "text" at bounding box center [502, 400] width 176 height 31
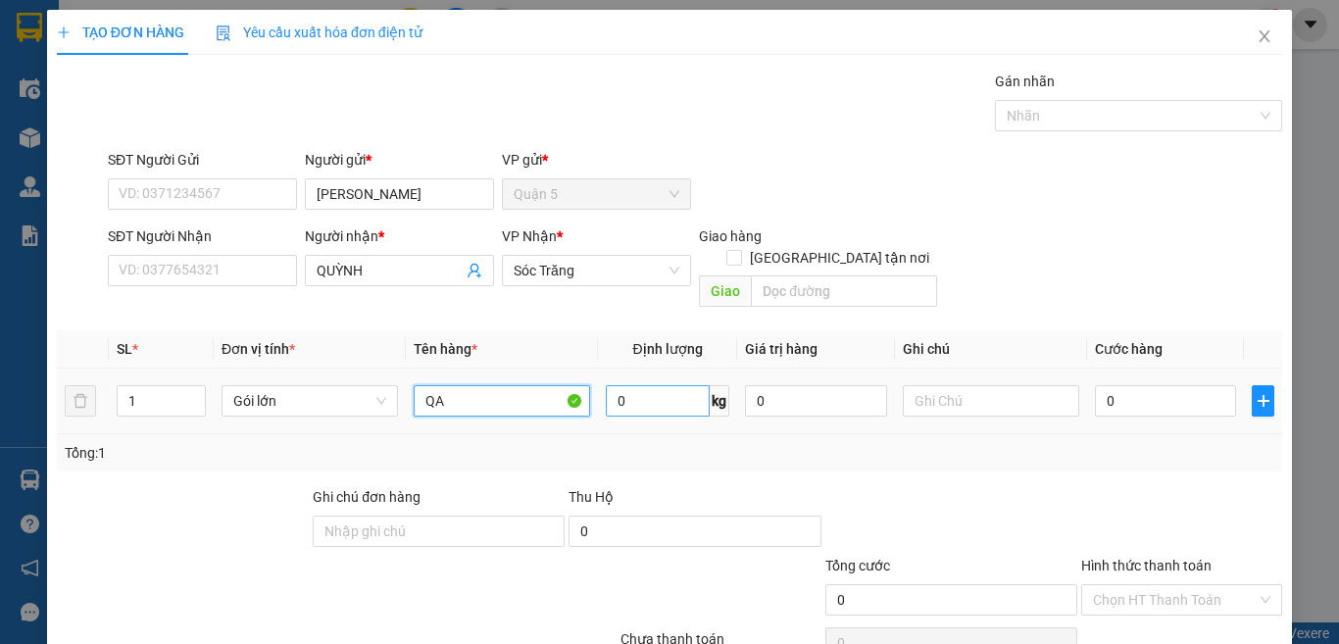
type input "QA"
click at [682, 385] on input "0" at bounding box center [658, 400] width 104 height 31
type input "40"
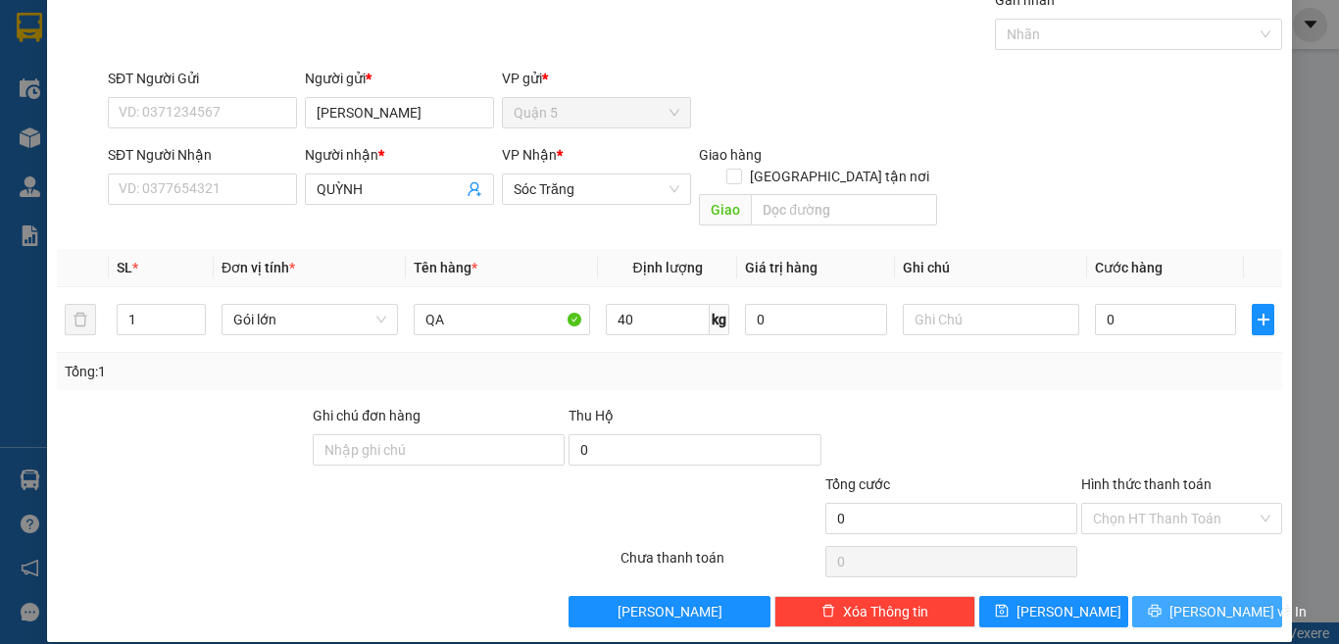
click at [1170, 596] on button "[PERSON_NAME] và In" at bounding box center [1207, 611] width 150 height 31
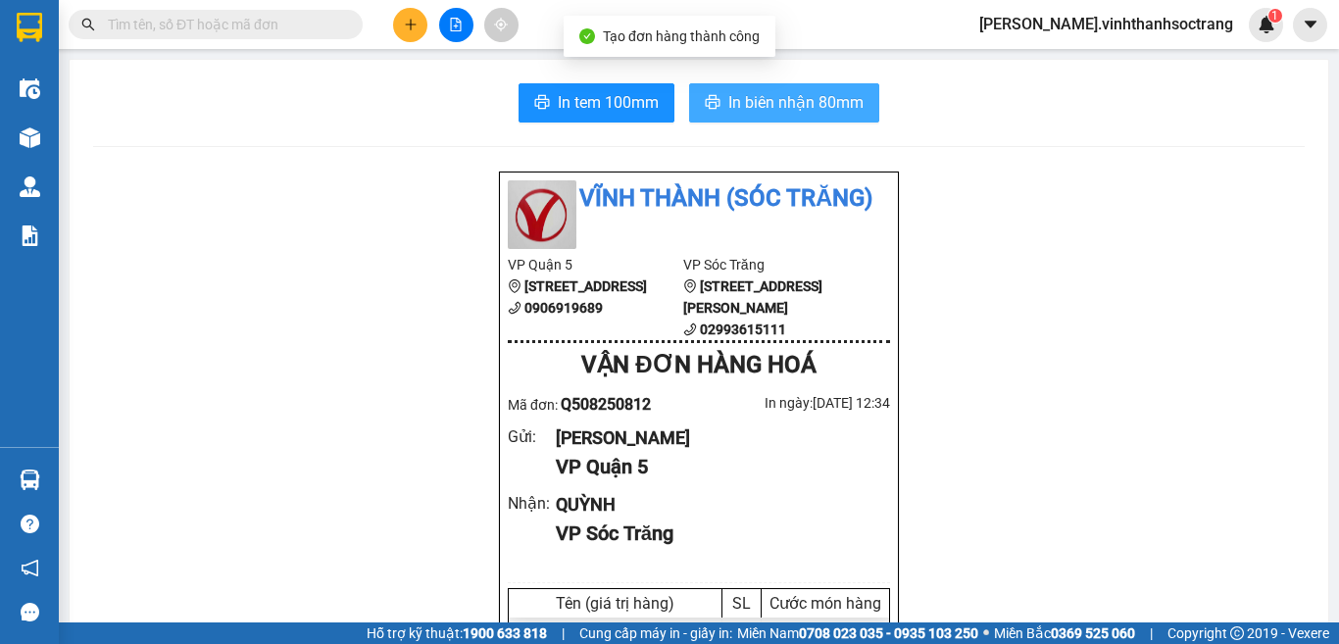
click at [728, 92] on span "In biên nhận 80mm" at bounding box center [795, 102] width 135 height 25
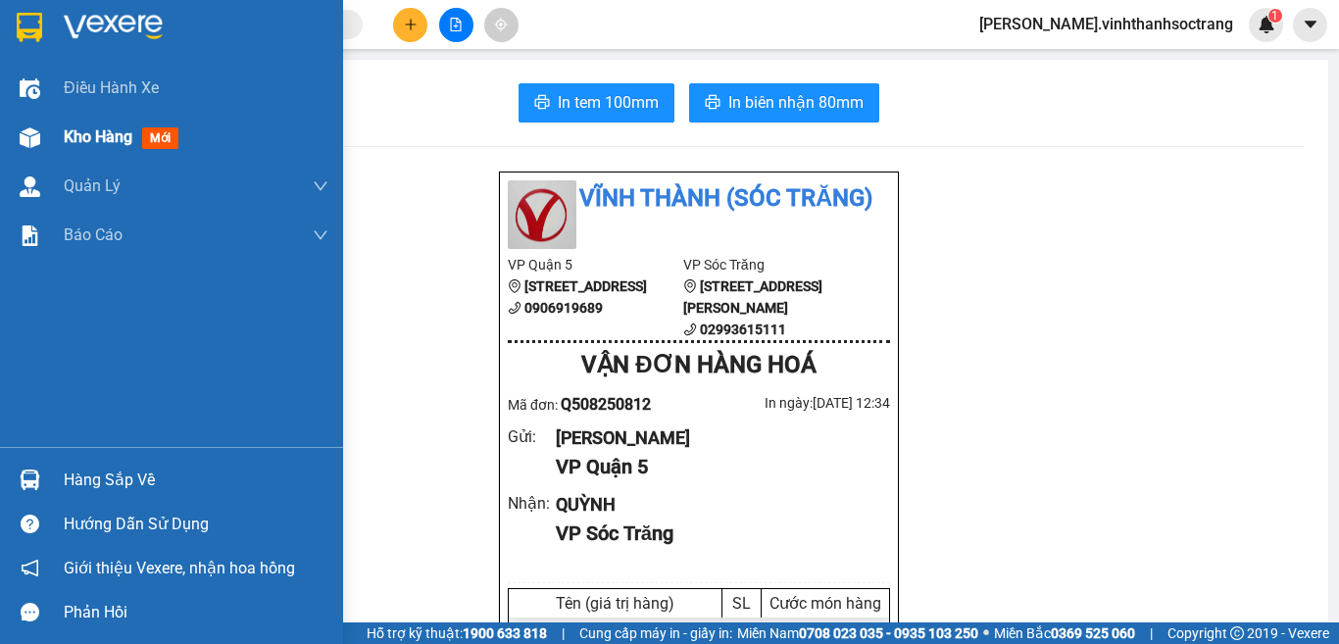
click at [52, 130] on div "Kho hàng mới" at bounding box center [171, 137] width 343 height 49
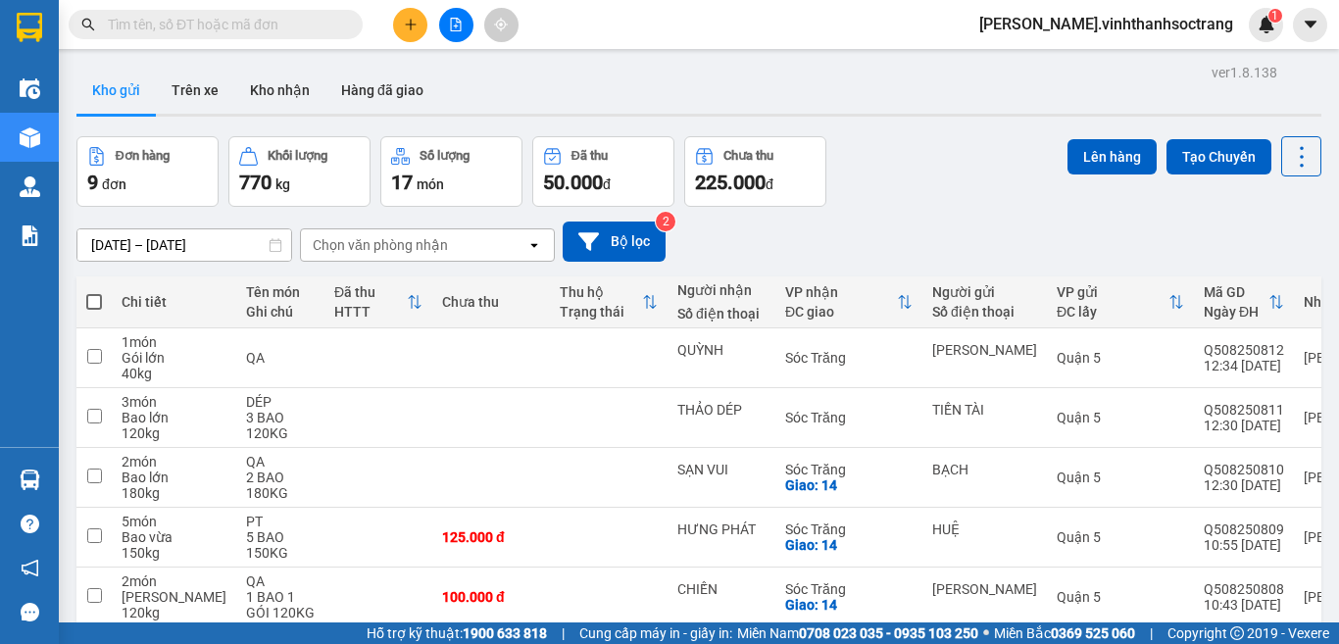
click at [415, 25] on icon "plus" at bounding box center [411, 25] width 14 height 14
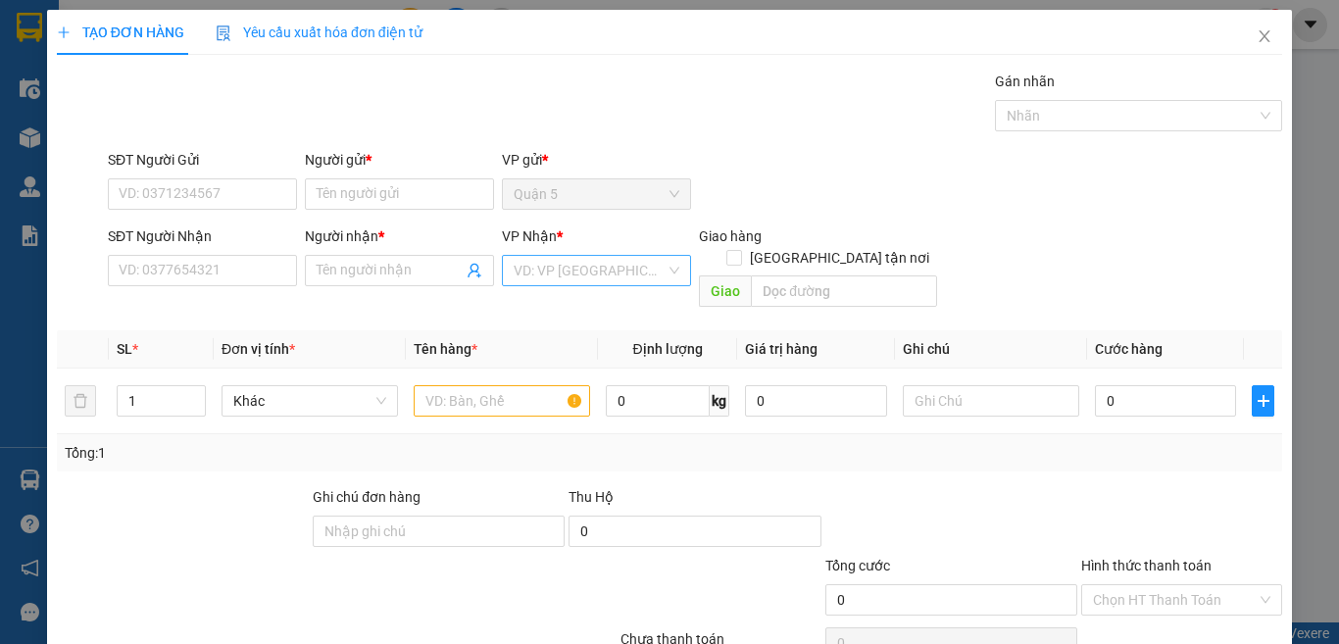
click at [542, 279] on input "search" at bounding box center [590, 270] width 152 height 29
click at [563, 369] on div "Sóc Trăng" at bounding box center [589, 373] width 163 height 22
click at [804, 295] on div "Transit Pickup Surcharge Ids Transit Deliver Surcharge Ids Transit Deliver Surc…" at bounding box center [669, 390] width 1225 height 638
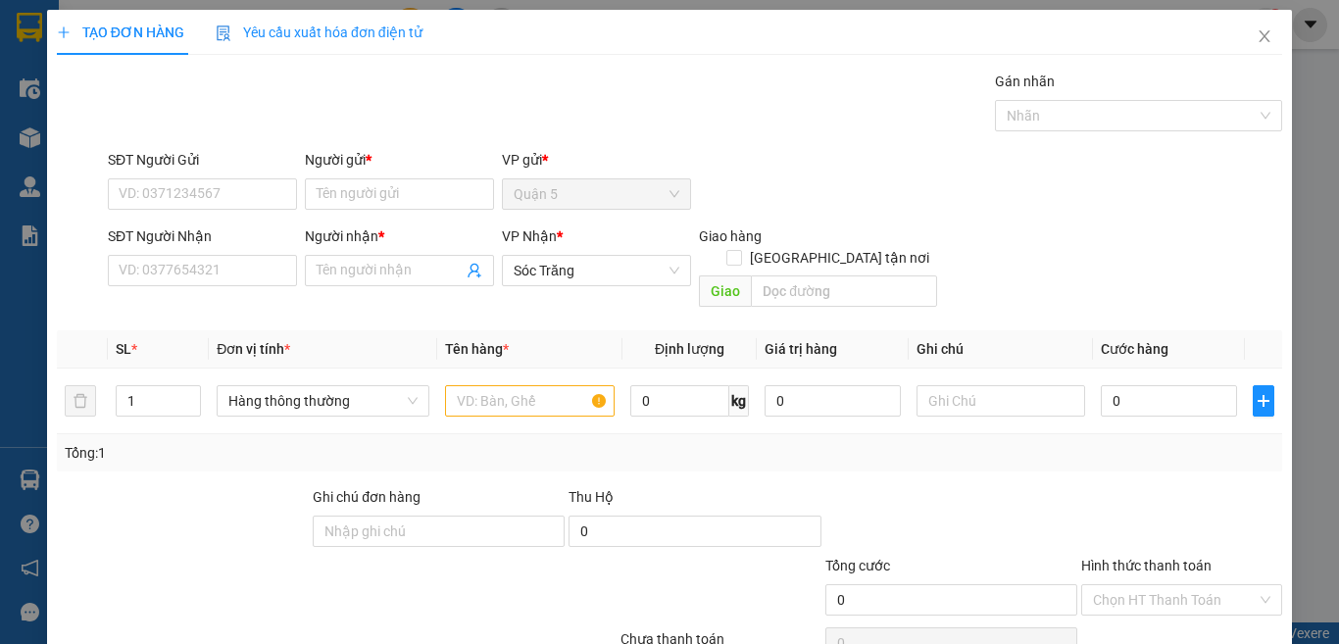
click at [805, 288] on div "Giao hàng [GEOGRAPHIC_DATA] tận nơi [GEOGRAPHIC_DATA]" at bounding box center [818, 270] width 238 height 90
click at [808, 275] on input "text" at bounding box center [844, 290] width 186 height 31
type input "14"
click at [740, 250] on input "[GEOGRAPHIC_DATA] tận nơi" at bounding box center [733, 257] width 14 height 14
checkbox input "true"
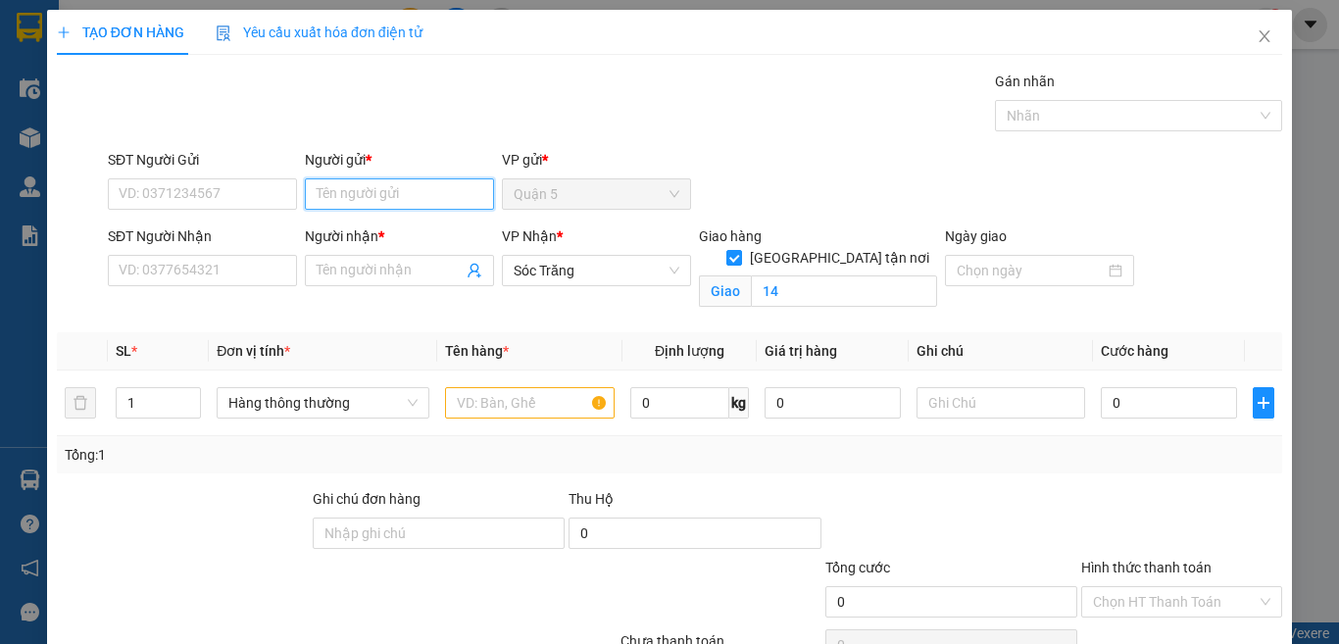
click at [361, 195] on input "Người gửi *" at bounding box center [399, 193] width 189 height 31
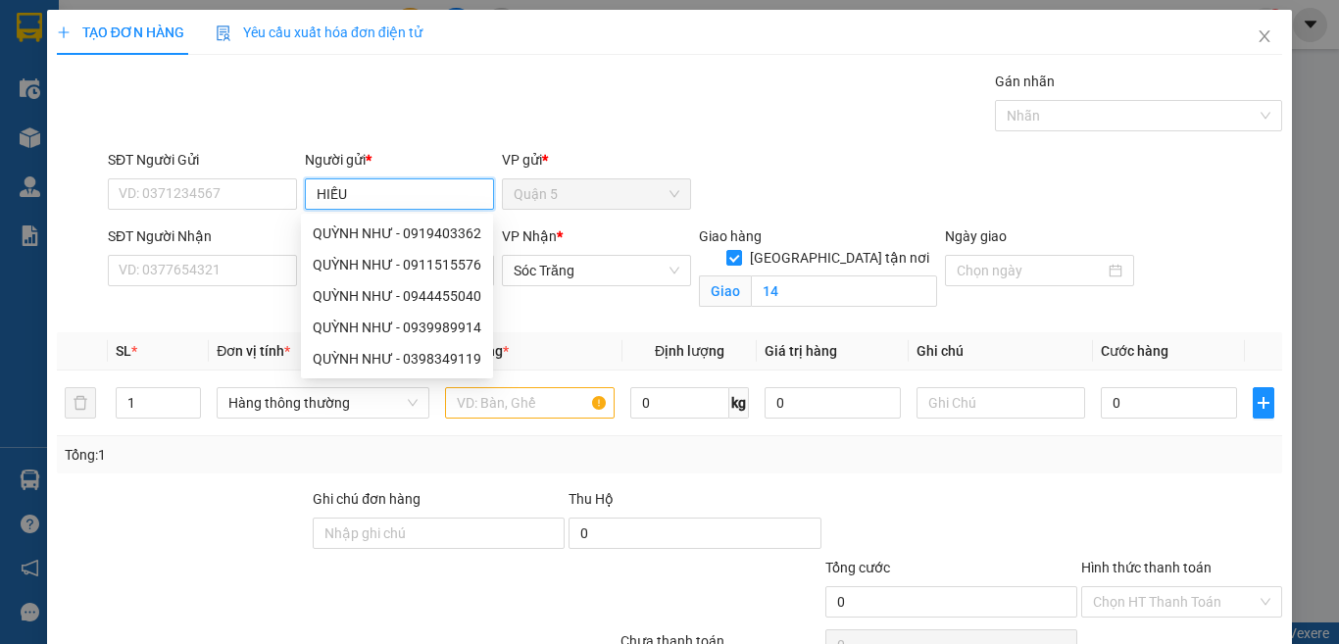
type input "HIẾU"
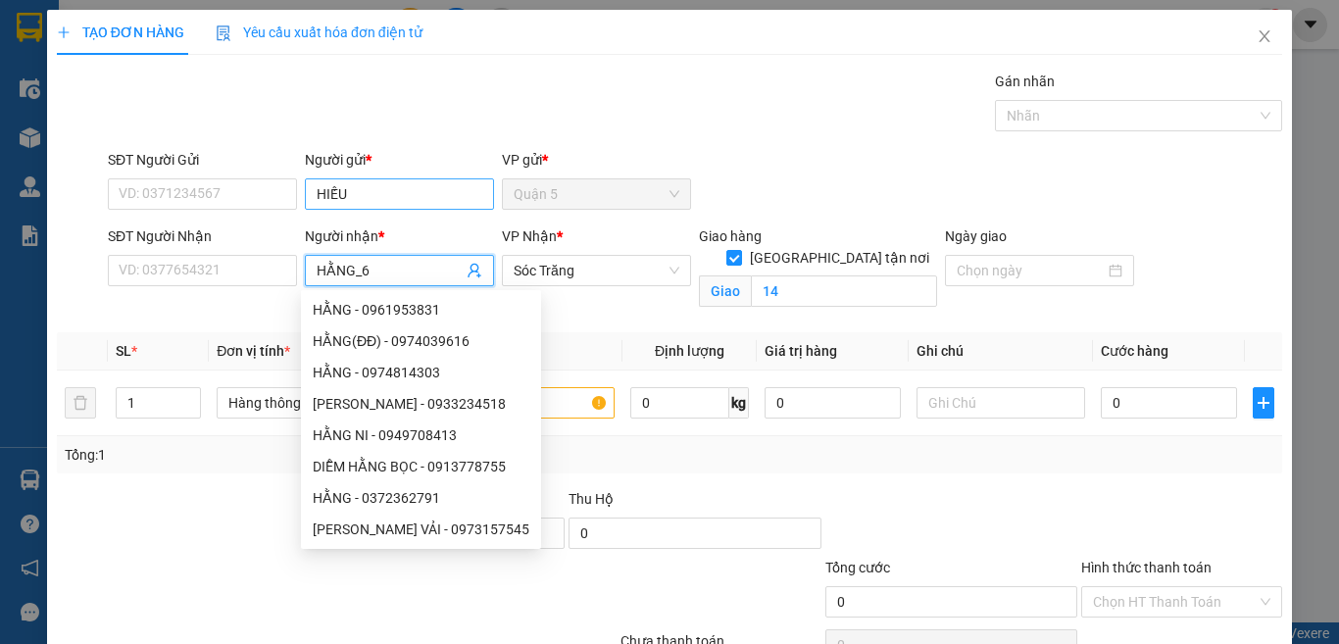
type input "HẰNG_69"
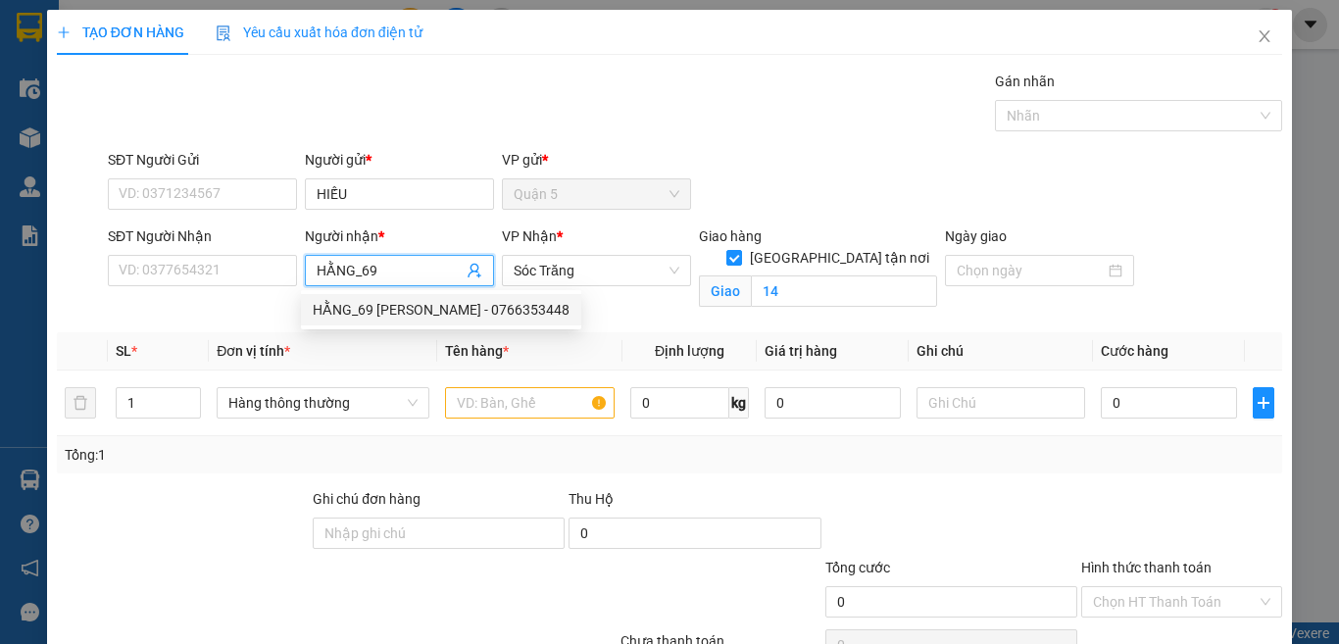
click at [374, 311] on div "HẰNG_69 [PERSON_NAME] - 0766353448" at bounding box center [441, 310] width 257 height 22
type input "0766353448"
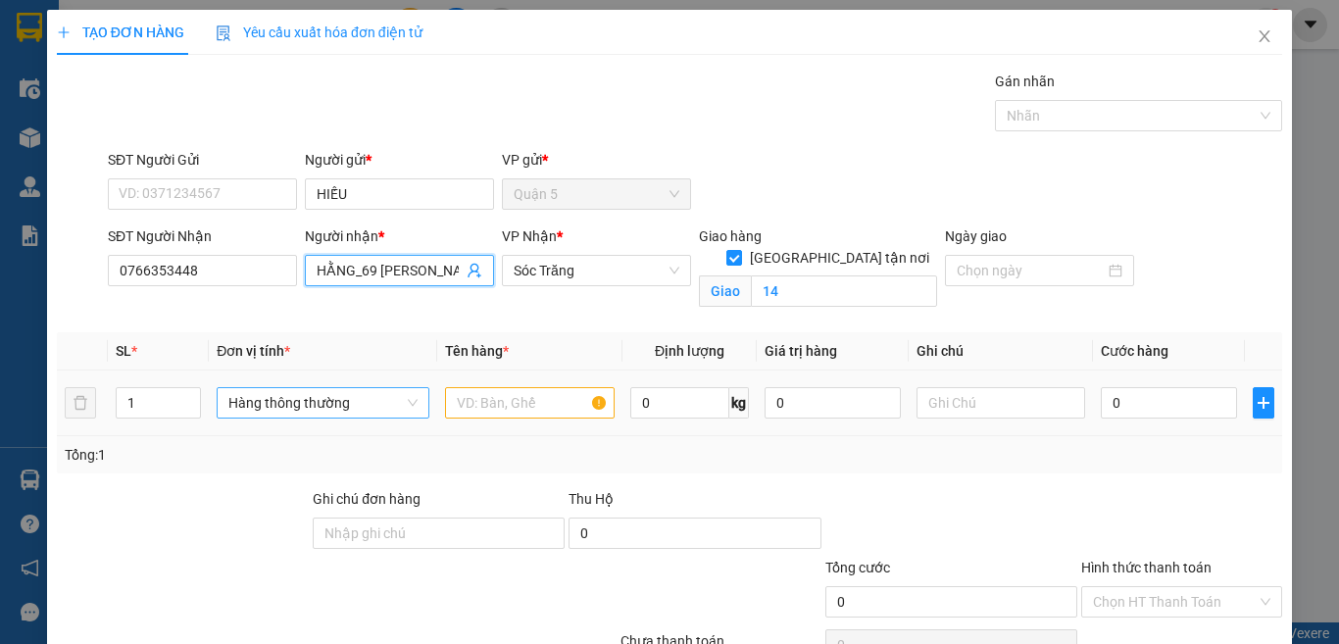
click at [260, 397] on span "Hàng thông thường" at bounding box center [322, 402] width 189 height 29
type input "HẰNG_69 [PERSON_NAME]"
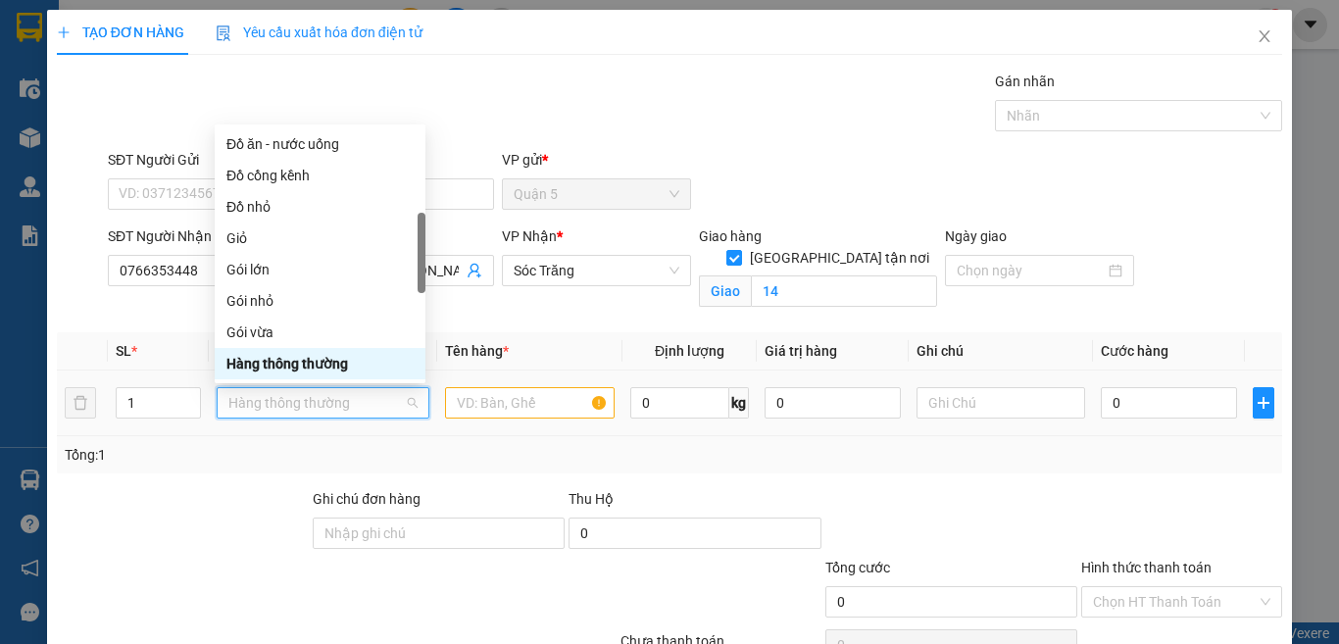
type input "T"
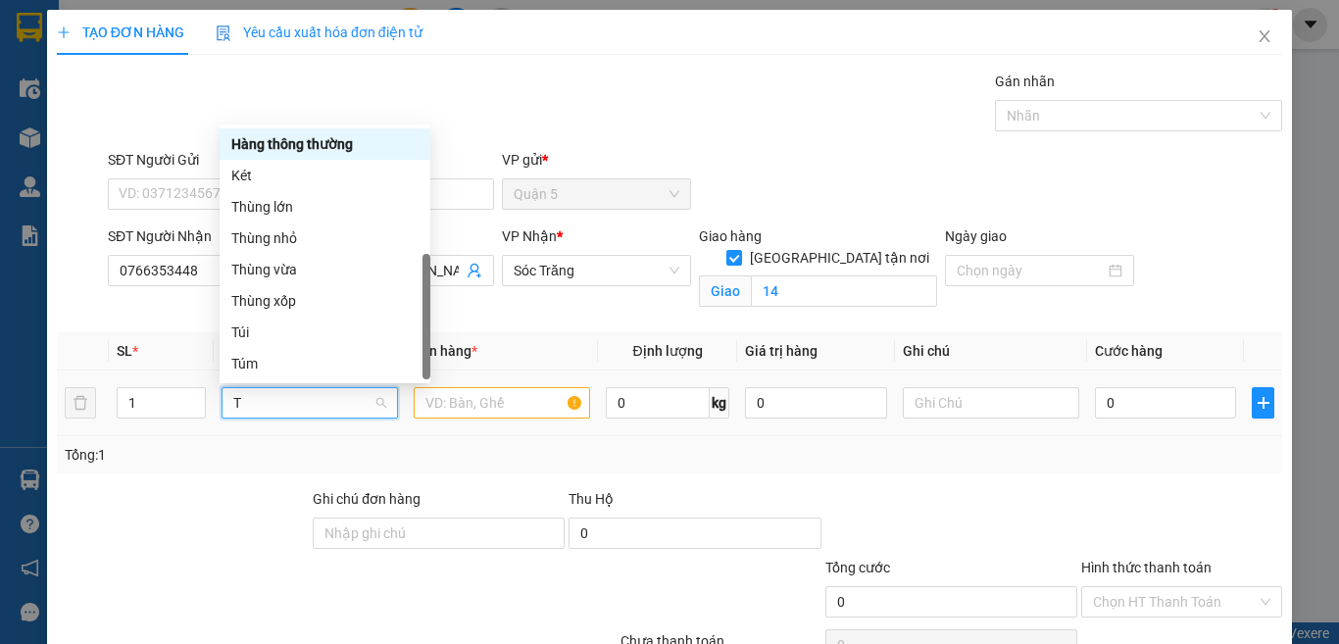
scroll to position [63, 0]
drag, startPoint x: 288, startPoint y: 262, endPoint x: 411, endPoint y: 335, distance: 142.9
click at [289, 262] on div "Thùng vừa" at bounding box center [324, 270] width 187 height 22
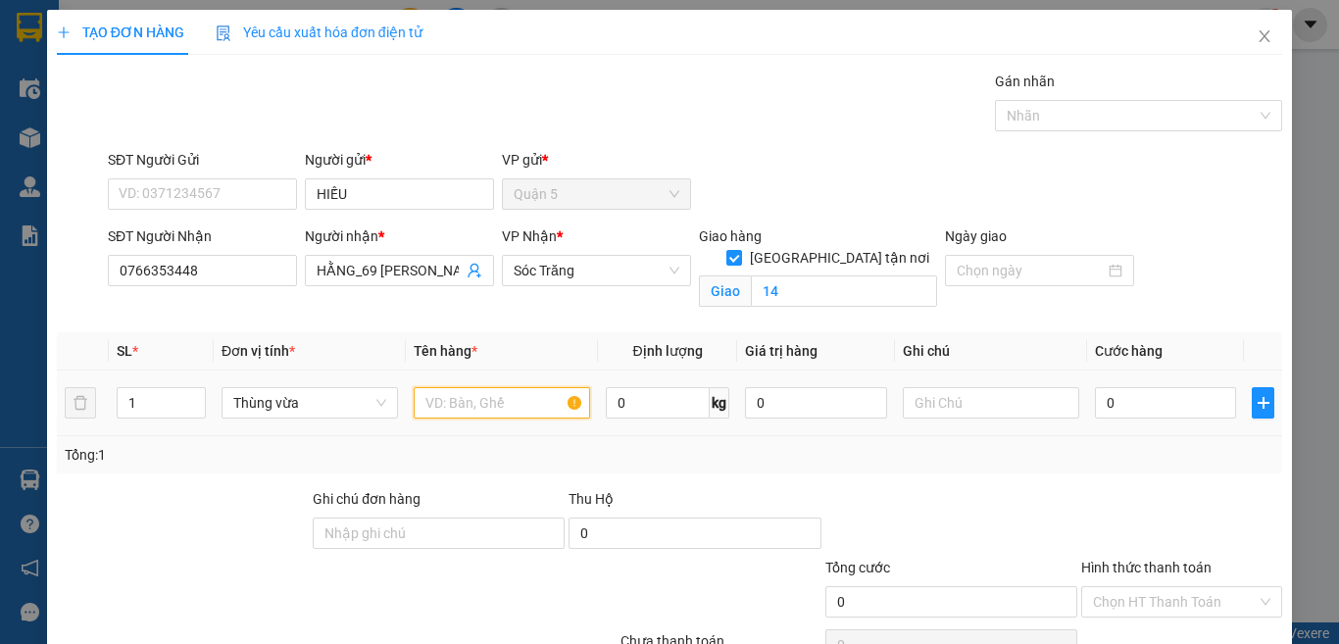
drag, startPoint x: 442, startPoint y: 407, endPoint x: 540, endPoint y: 360, distance: 108.7
click at [443, 406] on input "text" at bounding box center [502, 402] width 176 height 31
type input "NÓN"
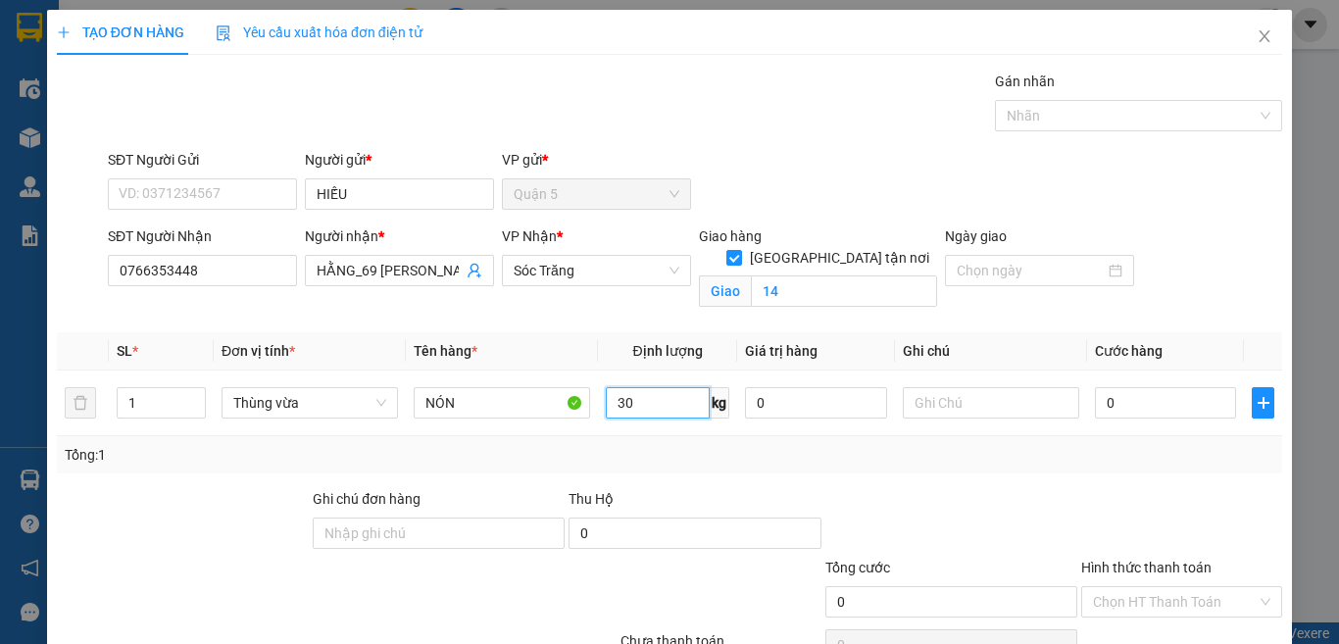
type input "30"
type input "1 THÙNG 30KG"
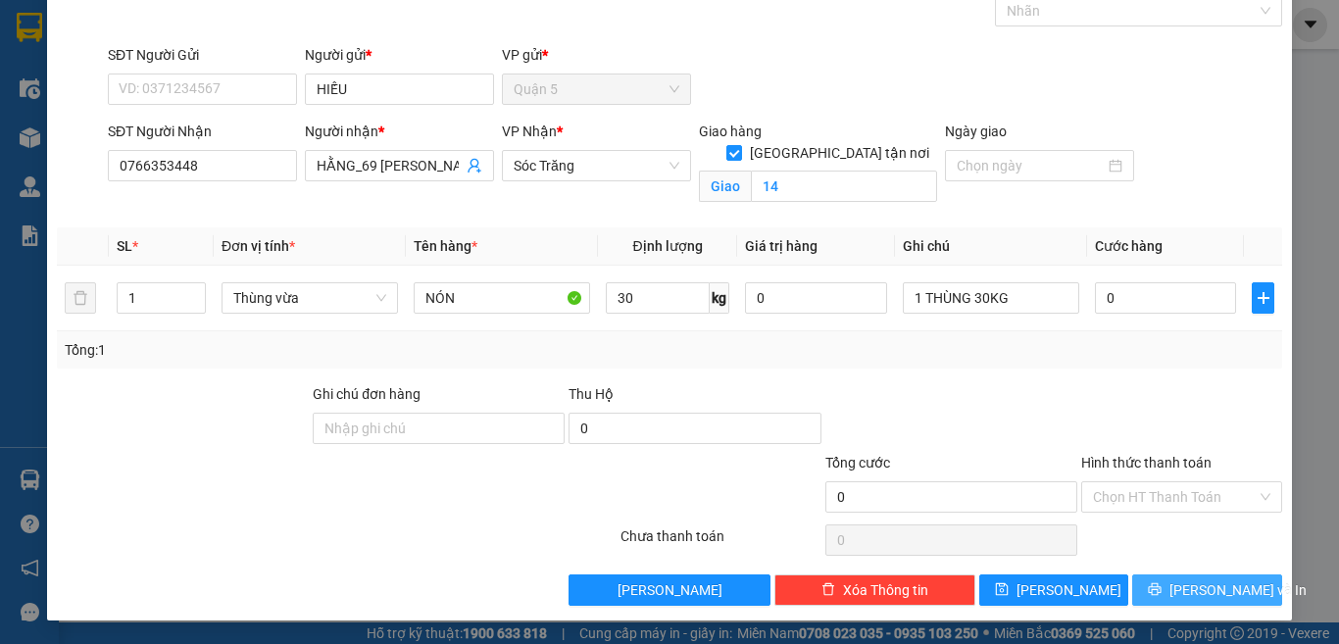
click at [1181, 581] on span "[PERSON_NAME] và In" at bounding box center [1237, 590] width 137 height 22
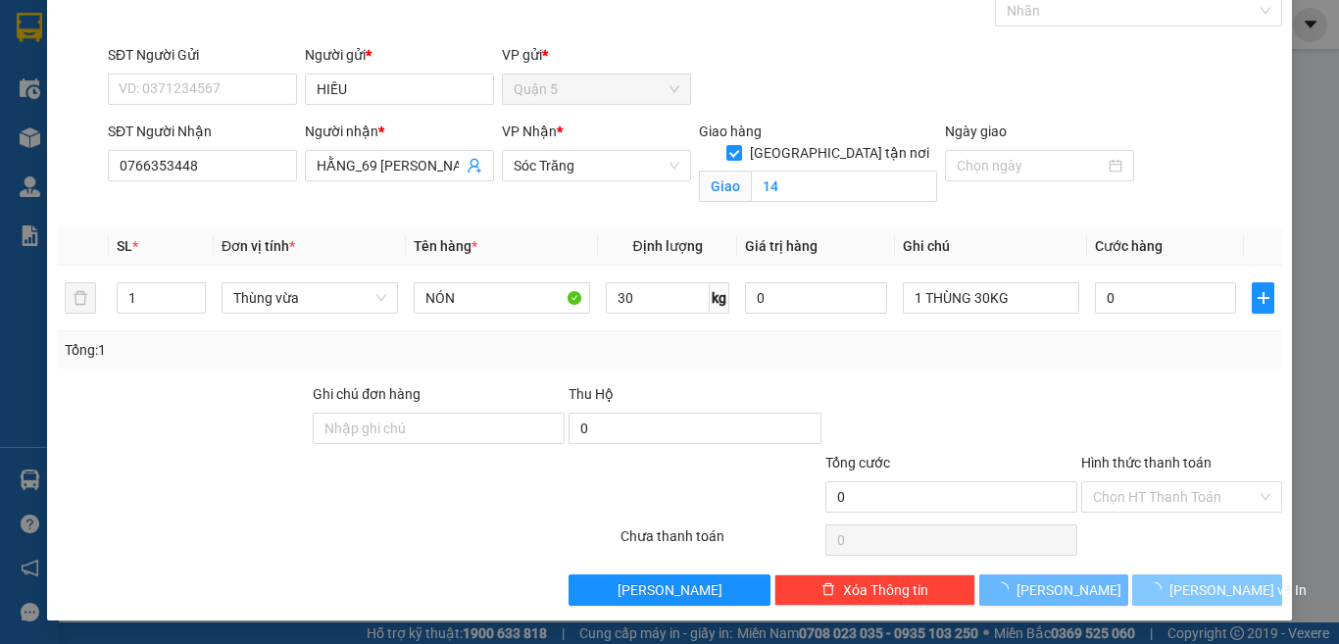
click at [1180, 585] on span "[PERSON_NAME] và In" at bounding box center [1237, 590] width 137 height 22
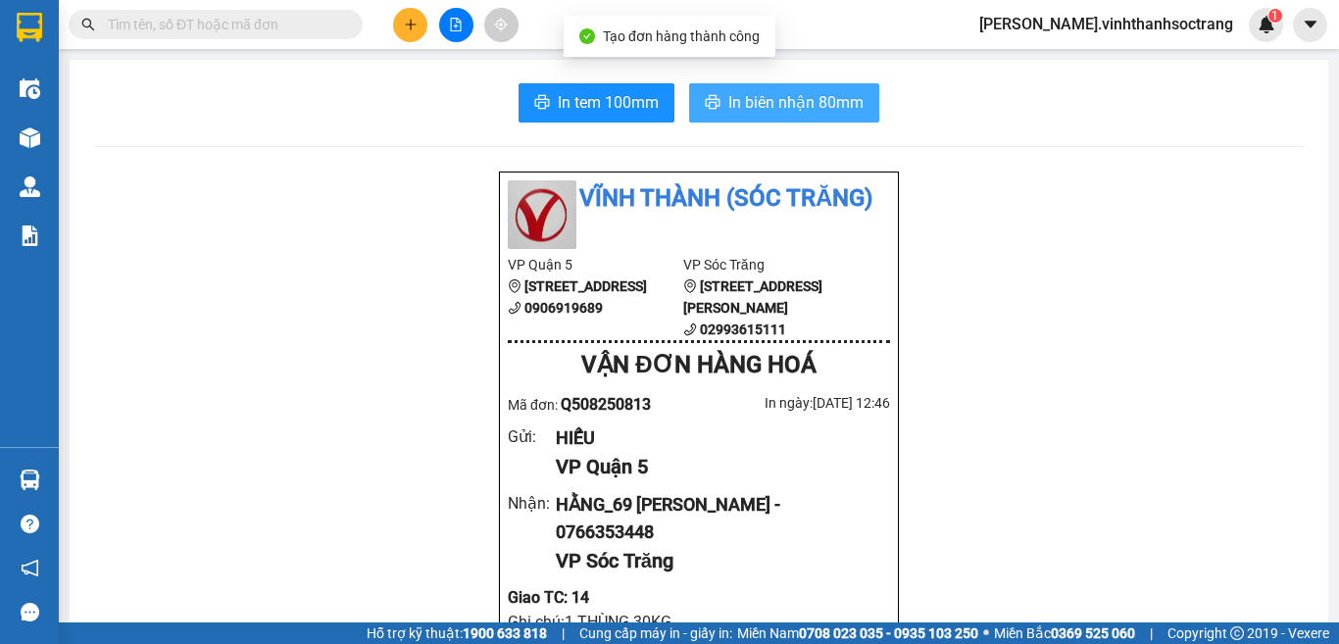
click at [835, 111] on span "In biên nhận 80mm" at bounding box center [795, 102] width 135 height 25
